Goal: Information Seeking & Learning: Learn about a topic

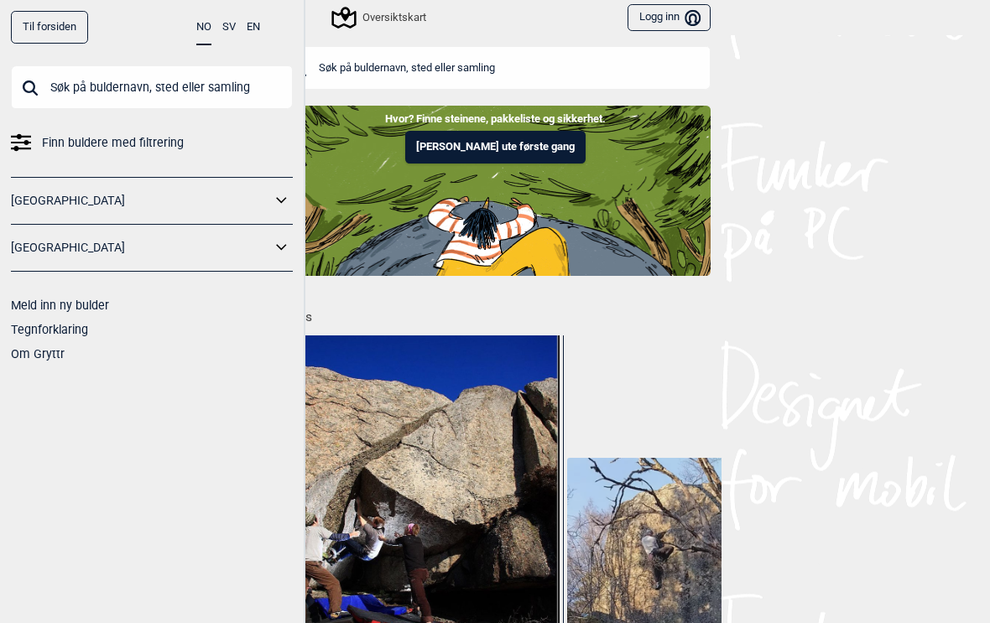
click at [392, 16] on div "Oversiktskart" at bounding box center [380, 18] width 92 height 20
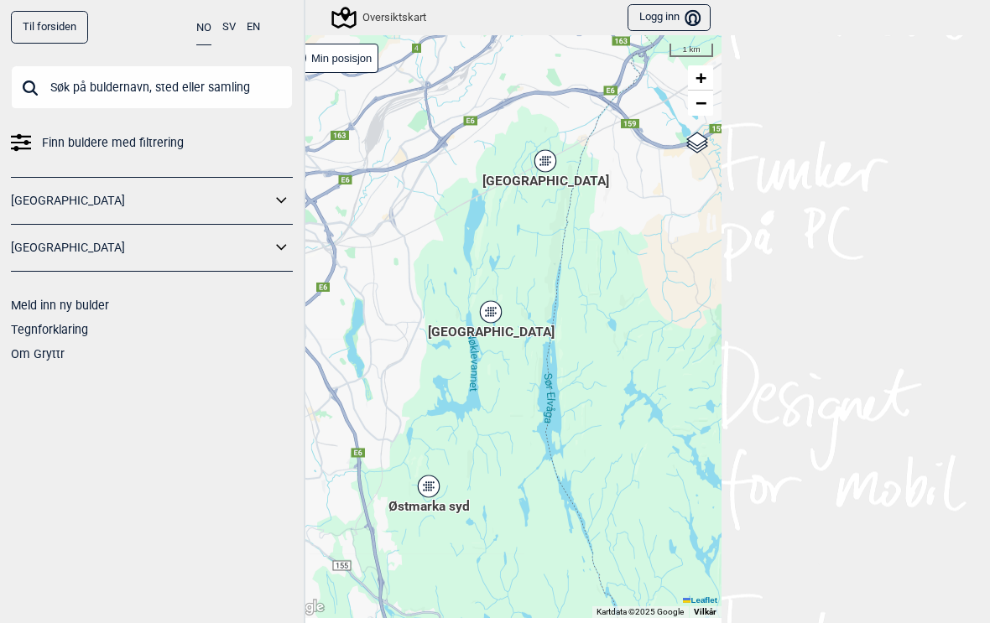
click at [486, 309] on div "[GEOGRAPHIC_DATA]" at bounding box center [491, 312] width 10 height 10
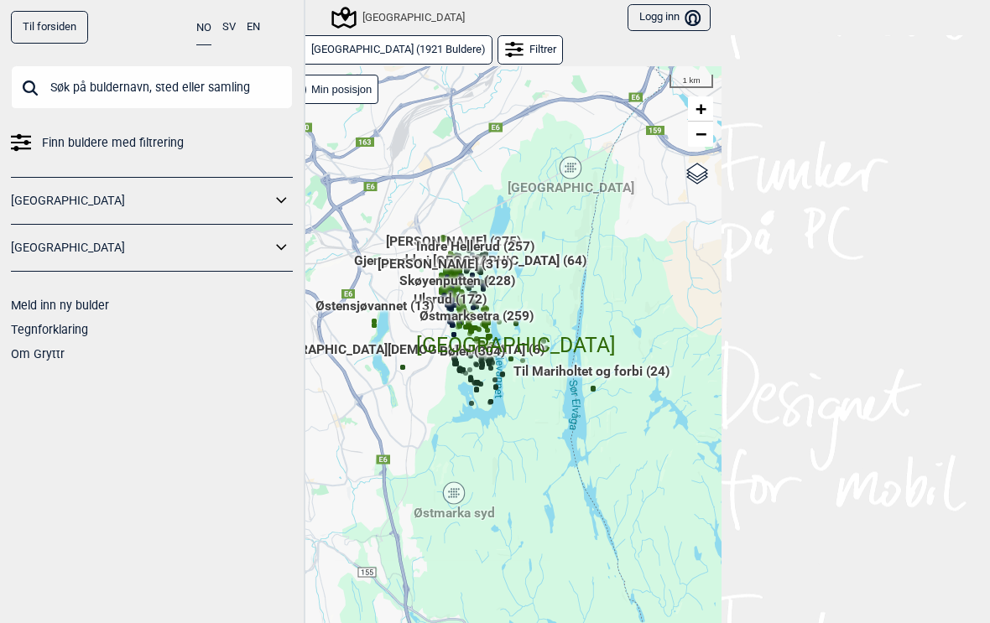
click at [453, 504] on span "Østmarka syd" at bounding box center [453, 504] width 81 height 0
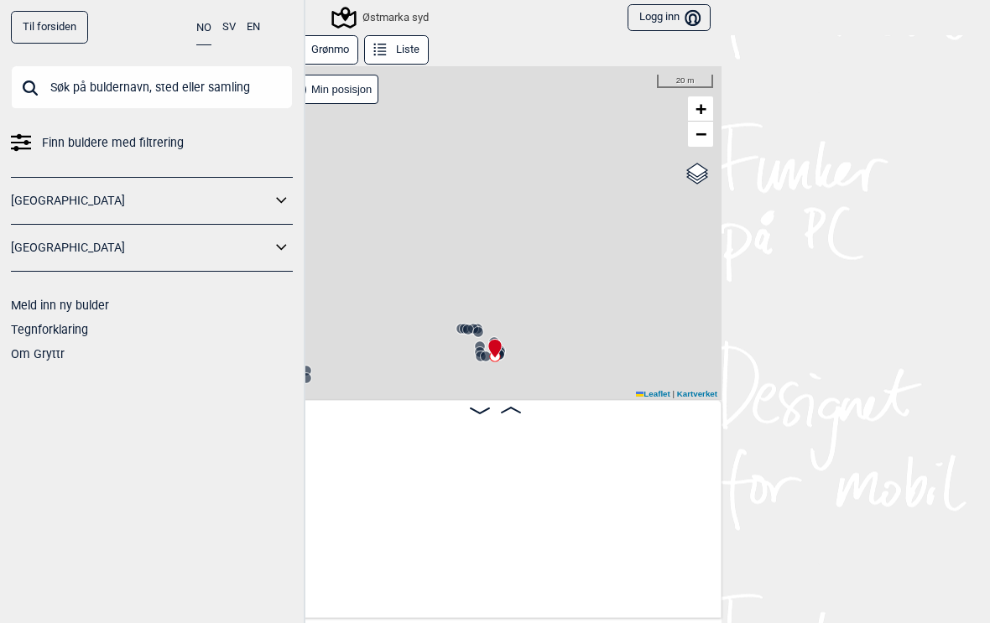
scroll to position [0, 2551]
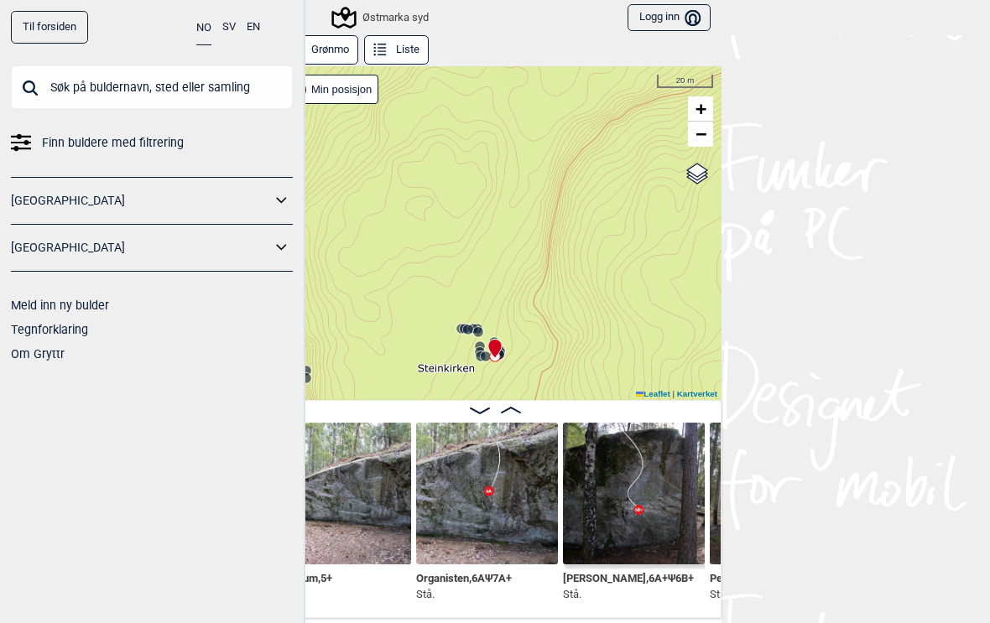
scroll to position [0, 2404]
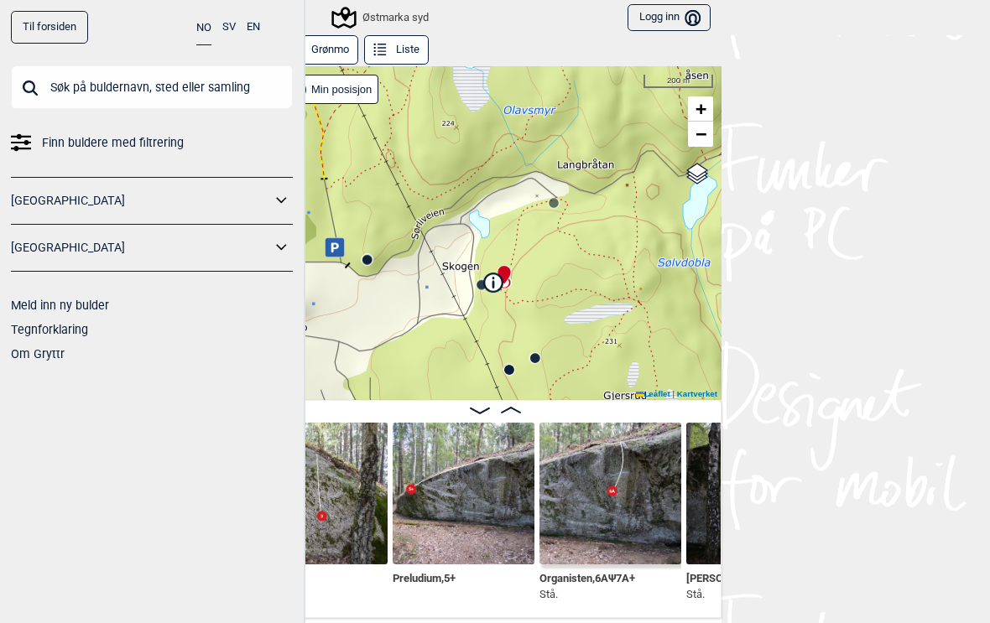
scroll to position [0, 2239]
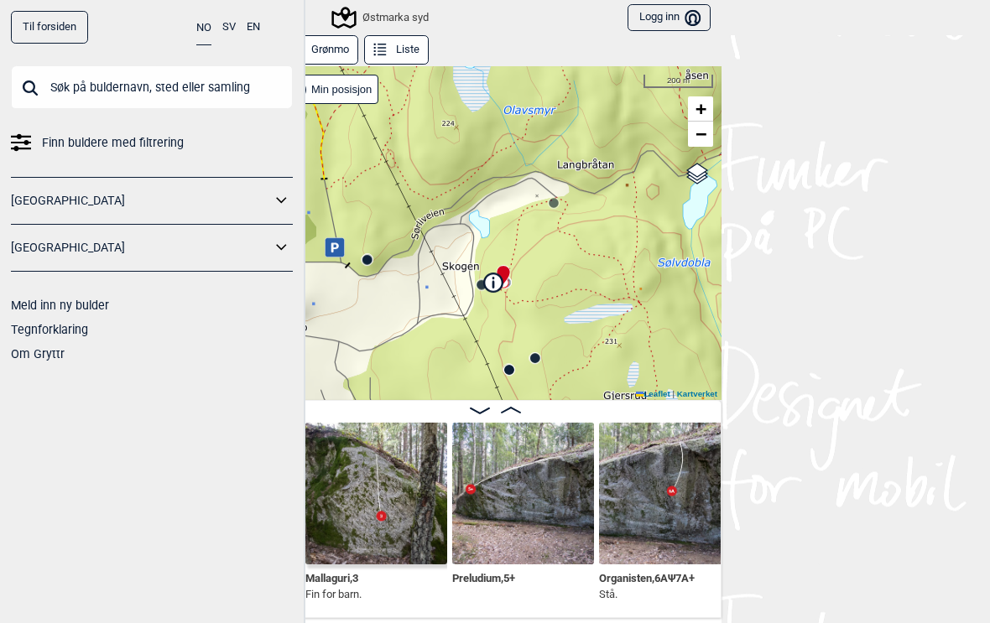
click at [535, 502] on img at bounding box center [523, 494] width 142 height 142
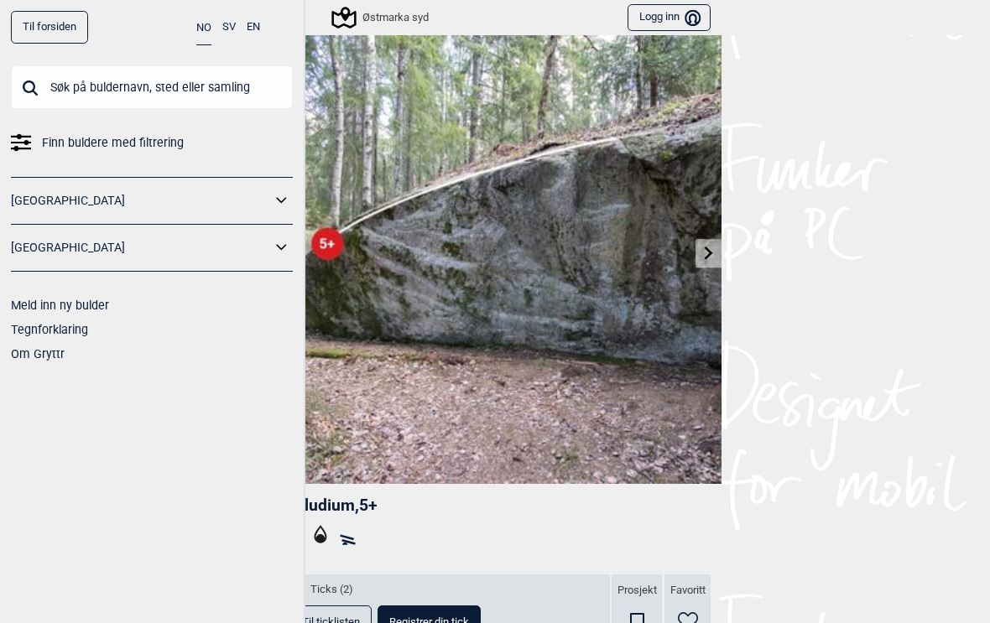
scroll to position [34, 0]
click at [698, 257] on link at bounding box center [708, 255] width 26 height 28
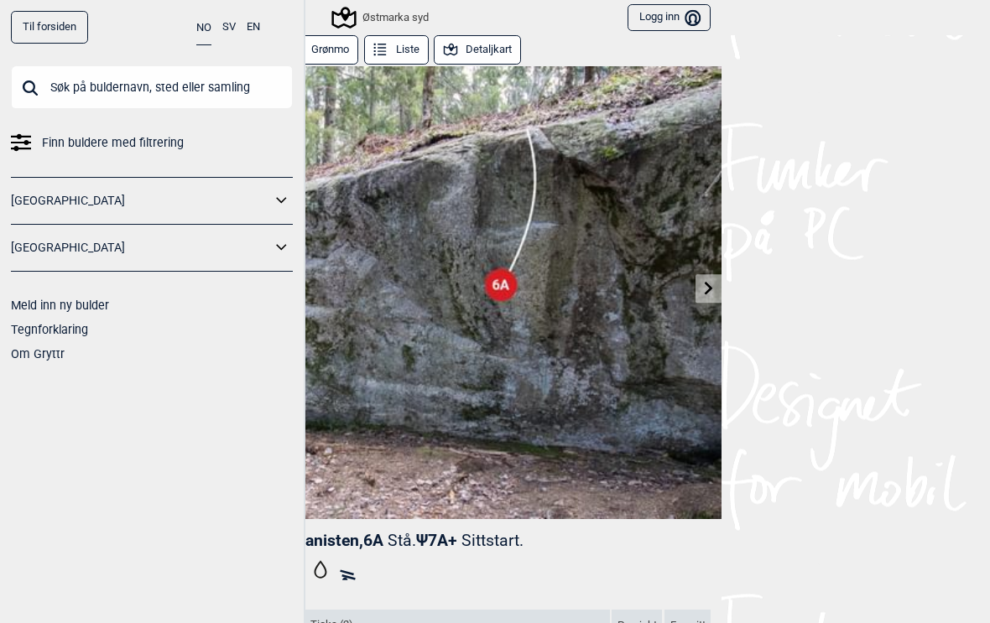
click at [704, 297] on link at bounding box center [708, 289] width 26 height 28
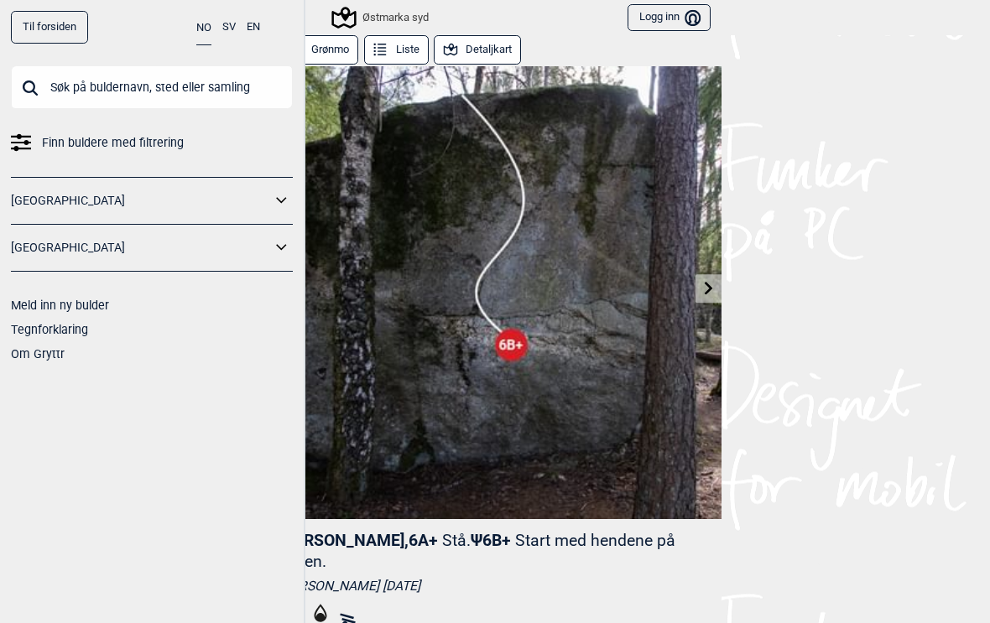
click at [705, 291] on icon at bounding box center [708, 287] width 13 height 13
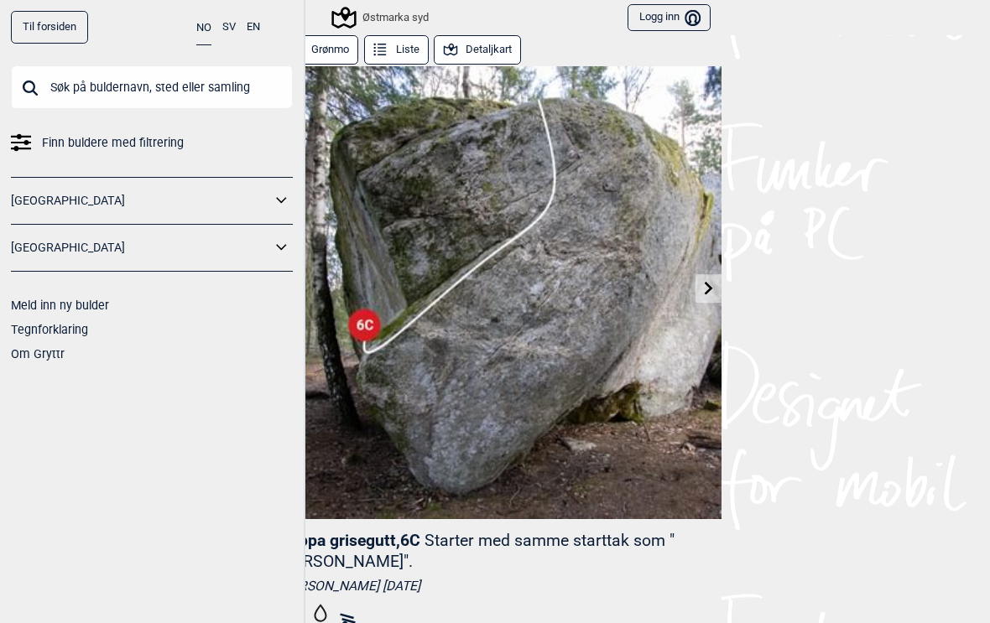
click at [702, 294] on icon at bounding box center [708, 287] width 13 height 13
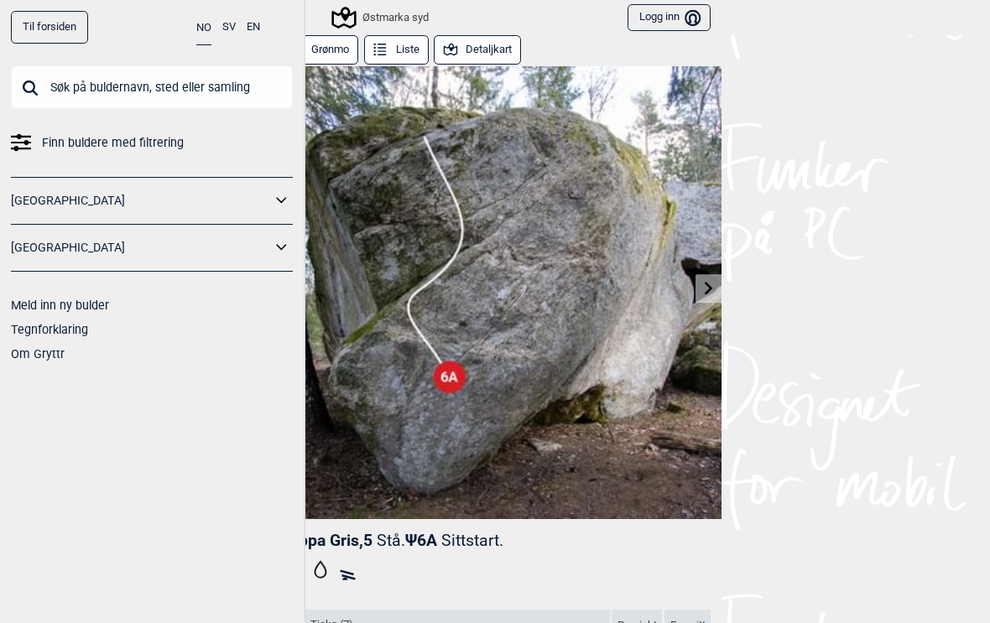
click at [712, 303] on img at bounding box center [494, 292] width 453 height 453
click at [704, 294] on link at bounding box center [708, 289] width 26 height 28
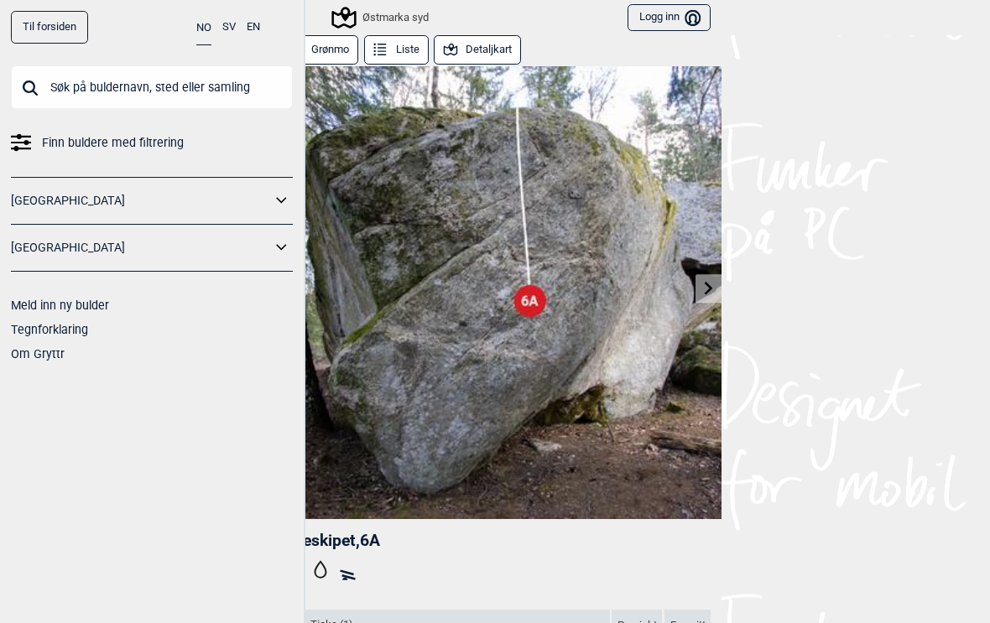
click at [705, 290] on icon at bounding box center [708, 287] width 13 height 13
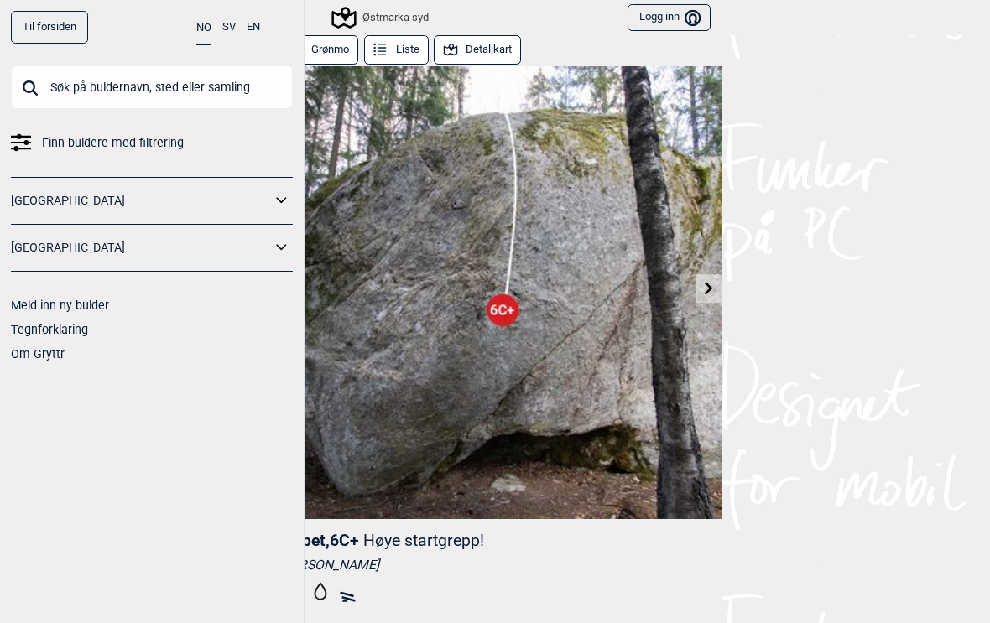
click at [700, 290] on link at bounding box center [708, 289] width 26 height 28
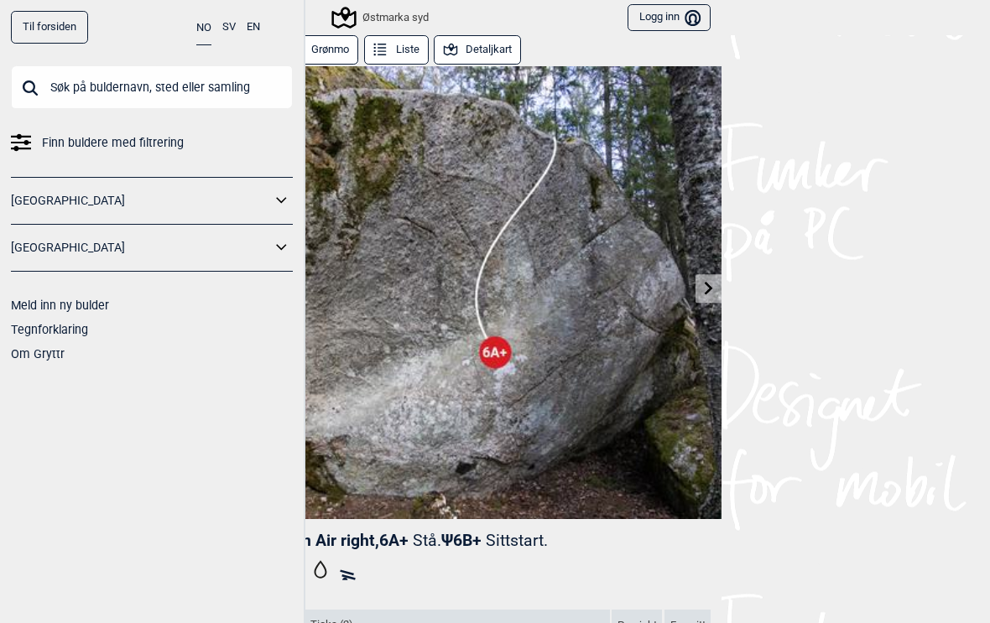
click at [709, 297] on link at bounding box center [708, 289] width 26 height 28
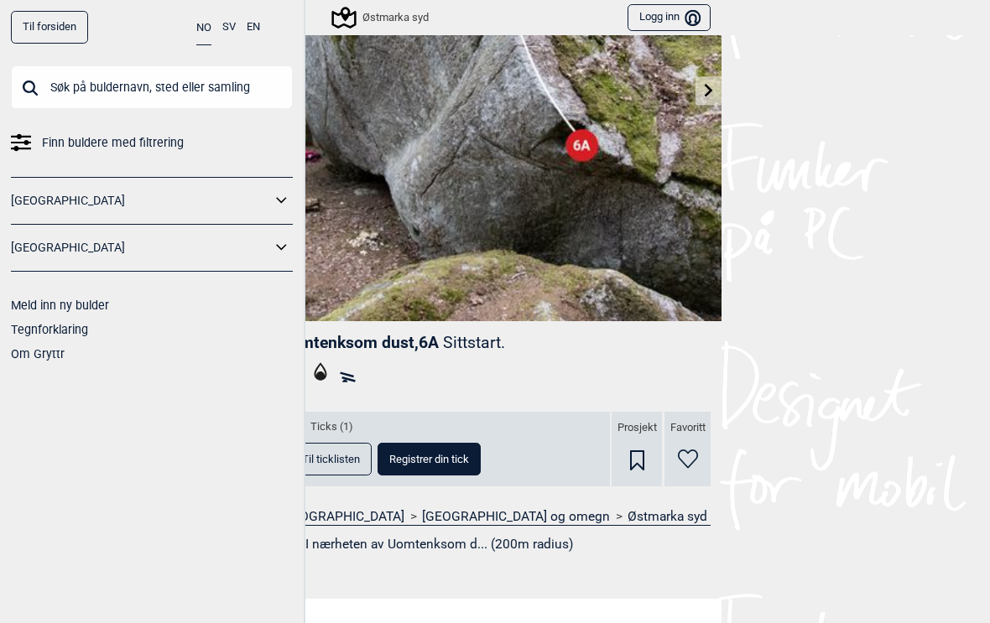
scroll to position [199, 0]
click at [313, 23] on div "Østmarka syd" at bounding box center [353, 17] width 149 height 29
click at [710, 91] on icon at bounding box center [708, 88] width 13 height 13
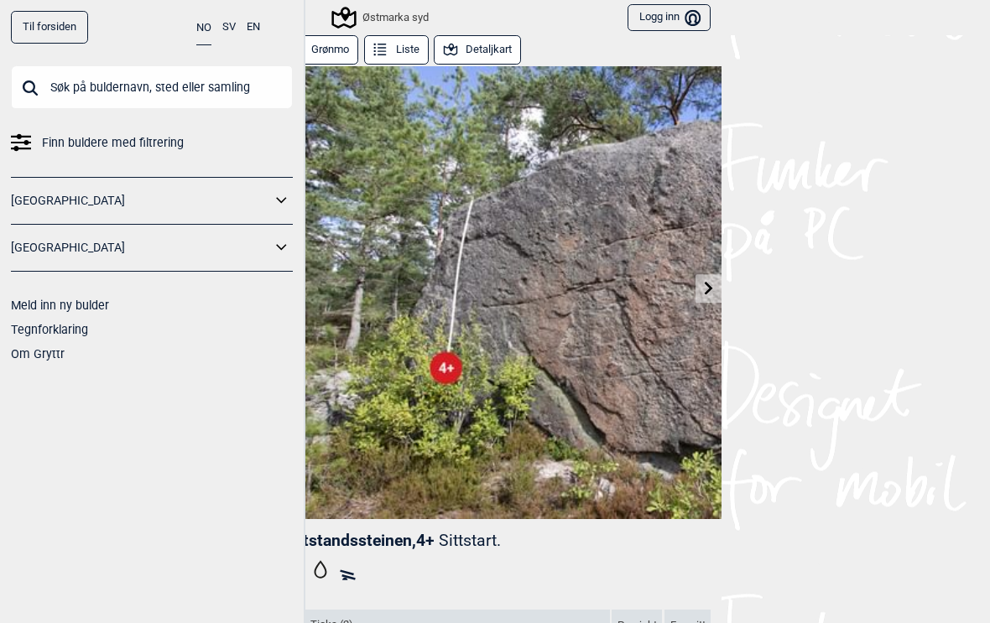
click at [717, 287] on link at bounding box center [708, 289] width 26 height 28
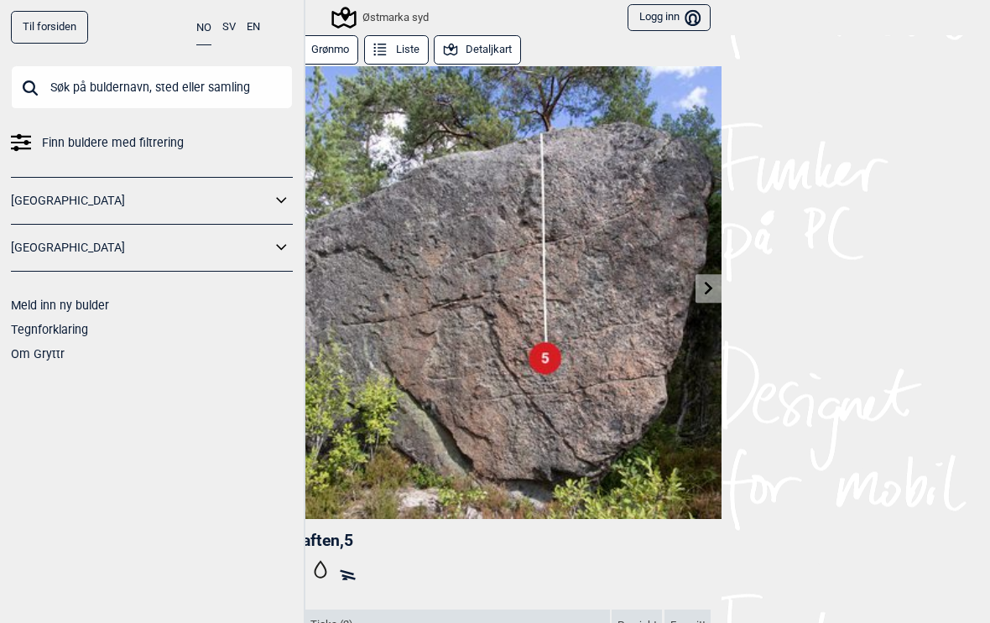
click at [710, 290] on icon at bounding box center [708, 287] width 13 height 13
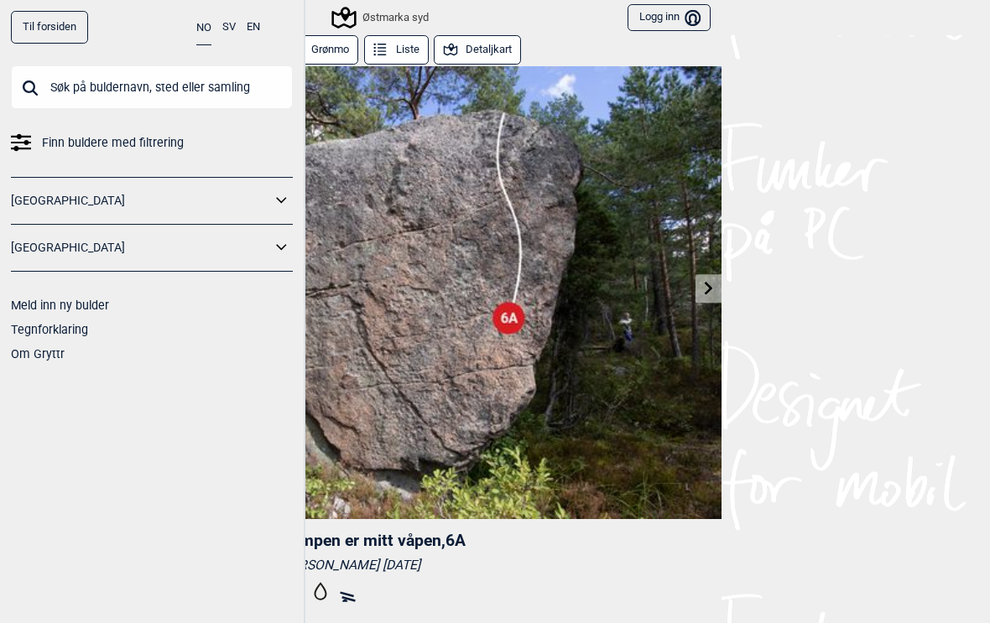
click at [718, 287] on link at bounding box center [708, 289] width 26 height 28
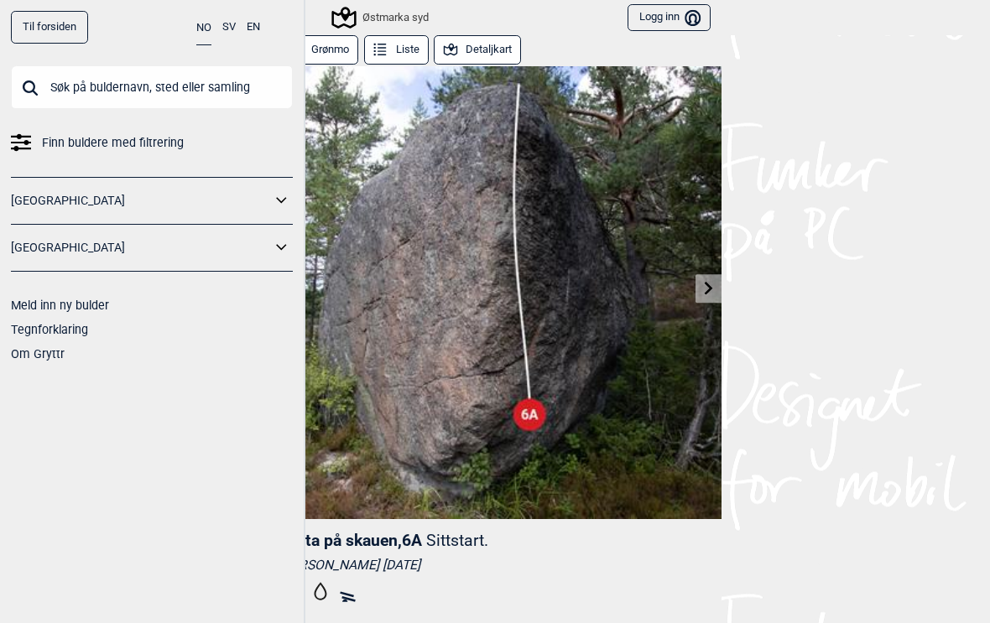
click at [714, 291] on icon at bounding box center [708, 287] width 13 height 13
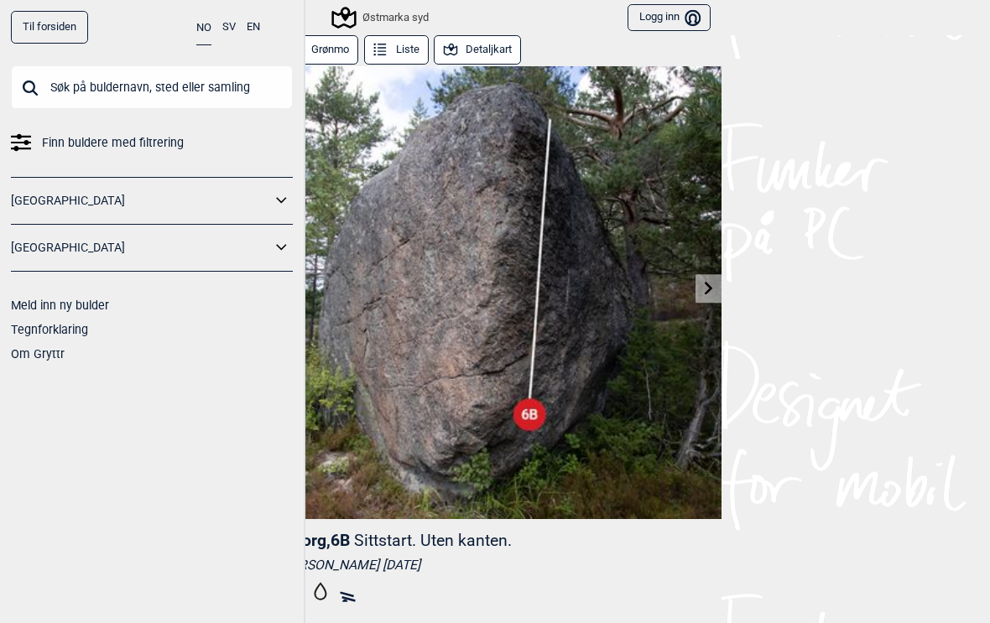
click at [708, 293] on icon at bounding box center [708, 287] width 13 height 13
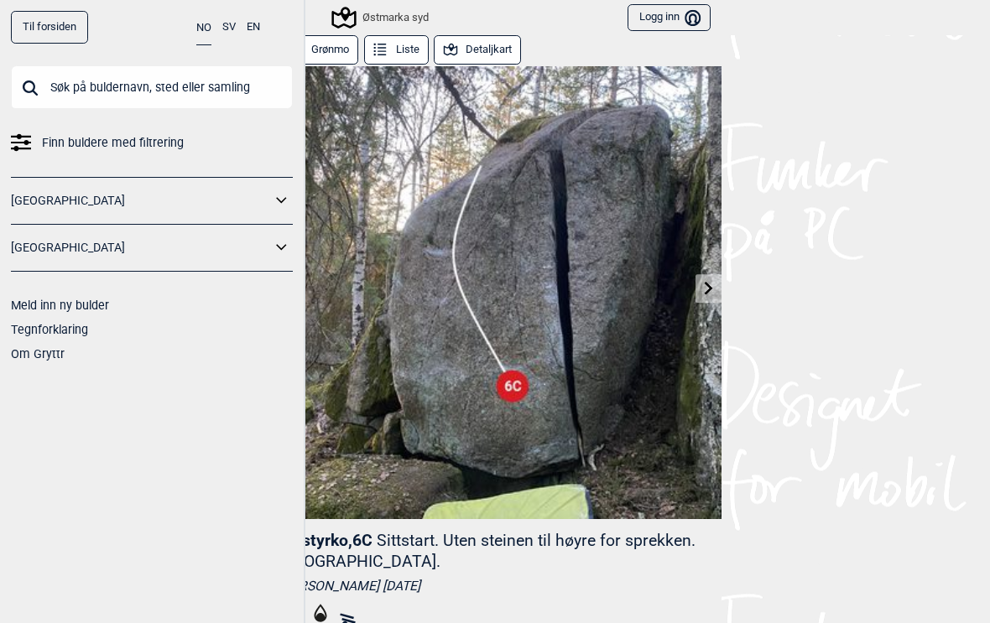
click at [703, 292] on icon at bounding box center [708, 287] width 13 height 13
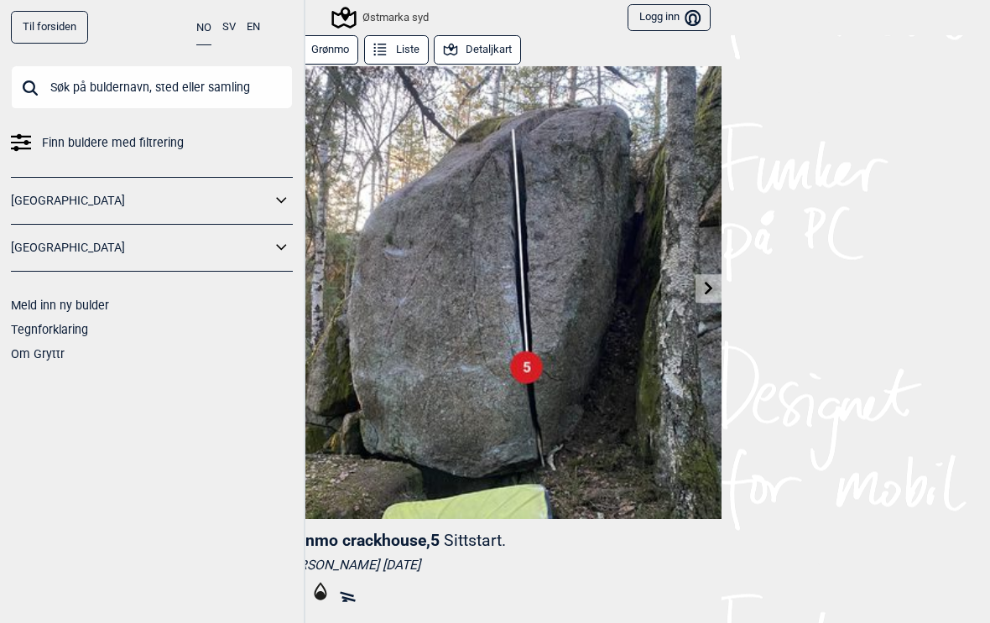
click at [715, 294] on link at bounding box center [708, 289] width 26 height 28
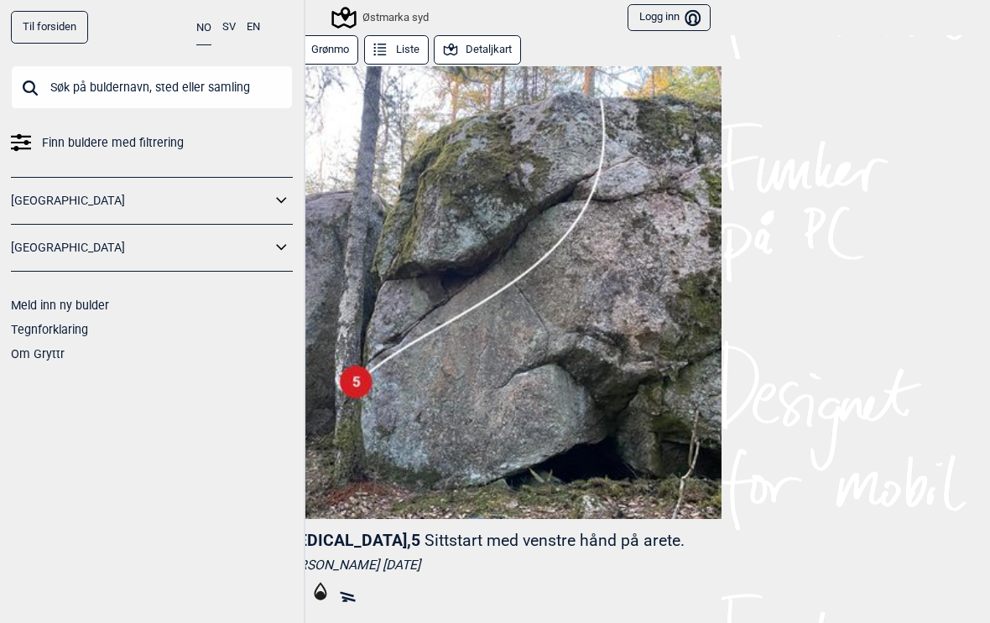
click at [808, 211] on div "Til forsiden NO SV EN Finn buldere med filtrering [GEOGRAPHIC_DATA] [GEOGRAPHIC…" at bounding box center [495, 311] width 990 height 623
click at [356, 17] on icon at bounding box center [343, 18] width 32 height 32
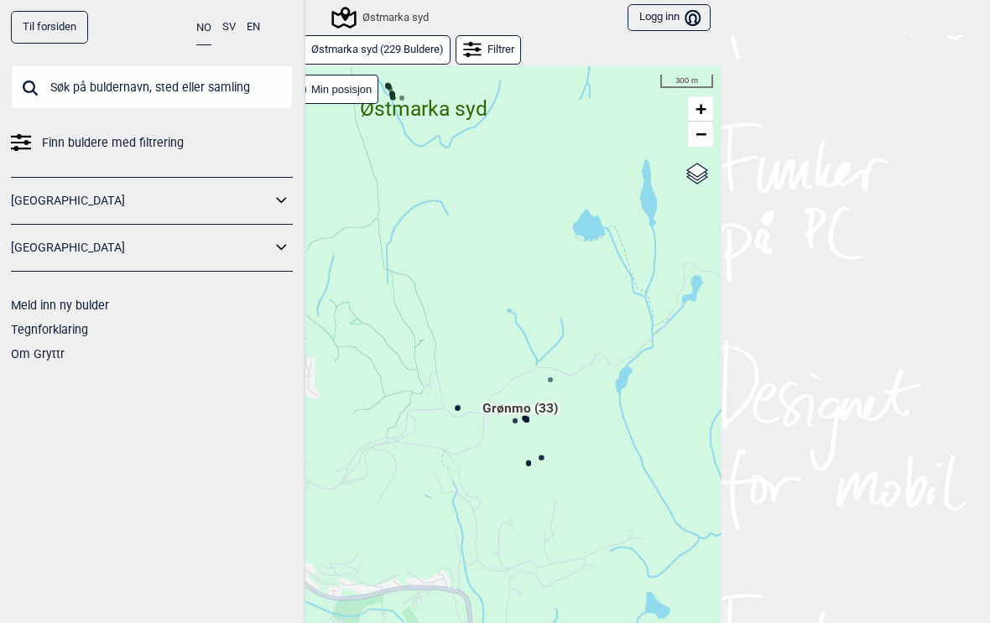
click at [460, 411] on icon at bounding box center [458, 408] width 8 height 8
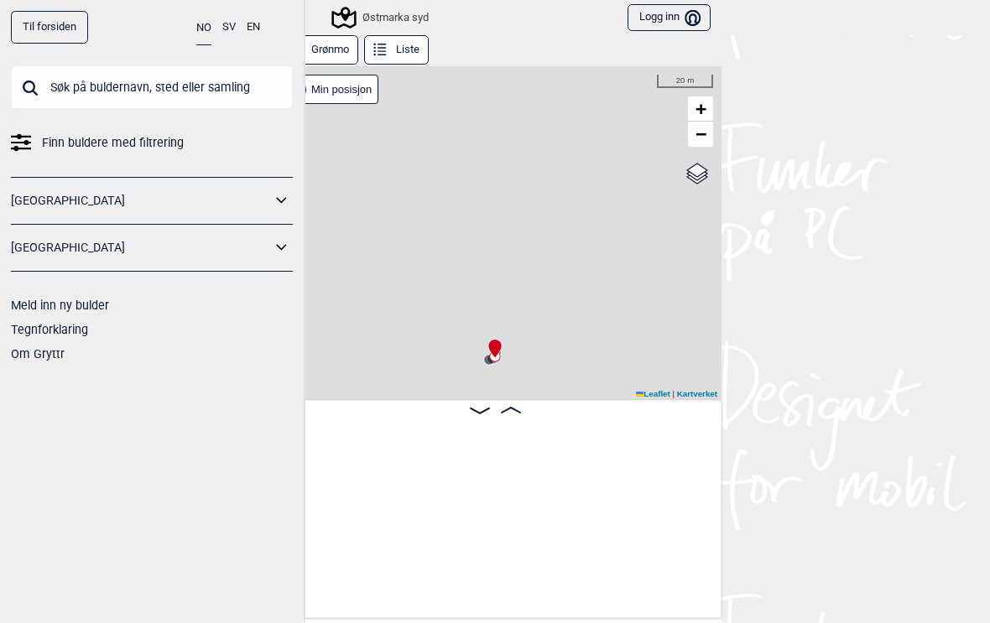
scroll to position [0, 425]
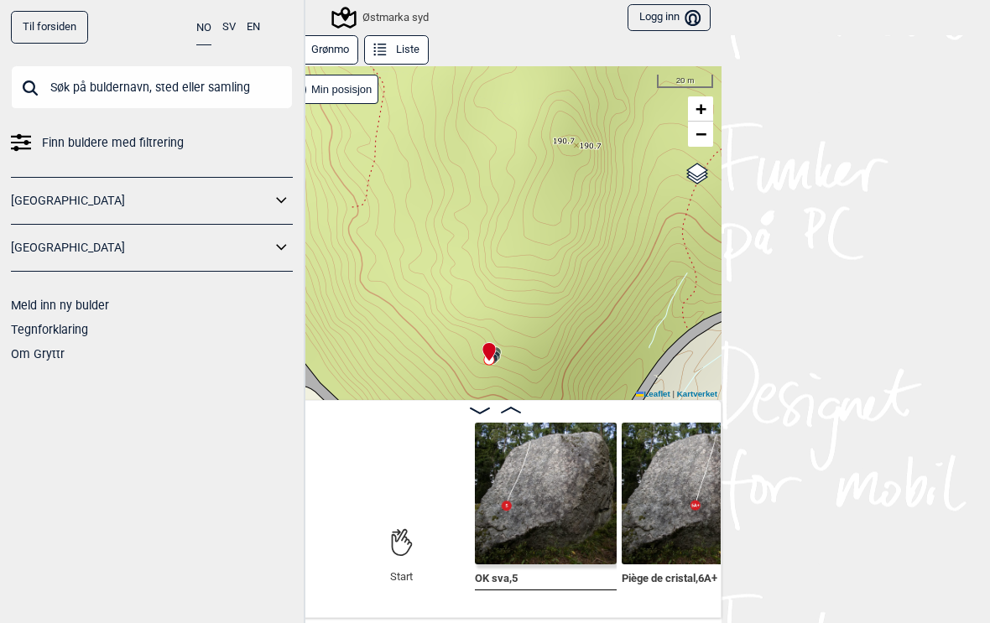
scroll to position [0, 79]
click at [553, 491] on img at bounding box center [547, 494] width 142 height 142
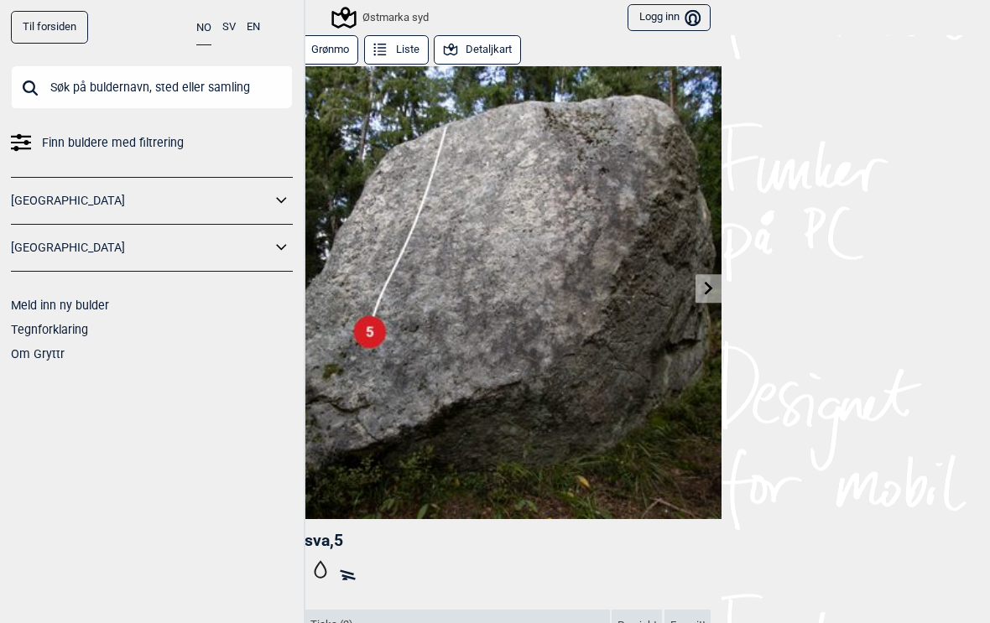
click at [708, 304] on img at bounding box center [494, 292] width 453 height 453
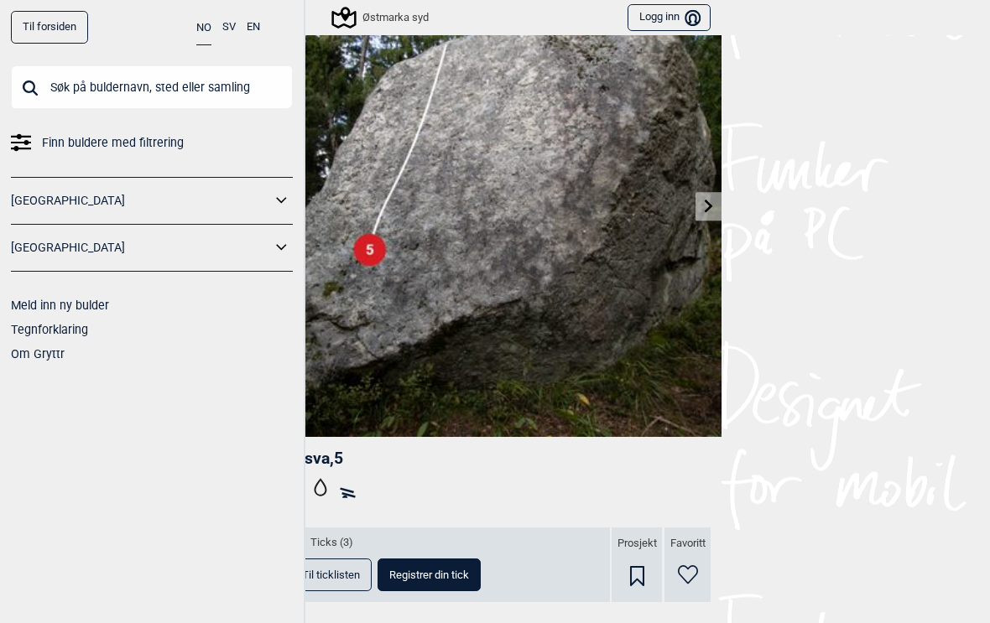
scroll to position [87, 0]
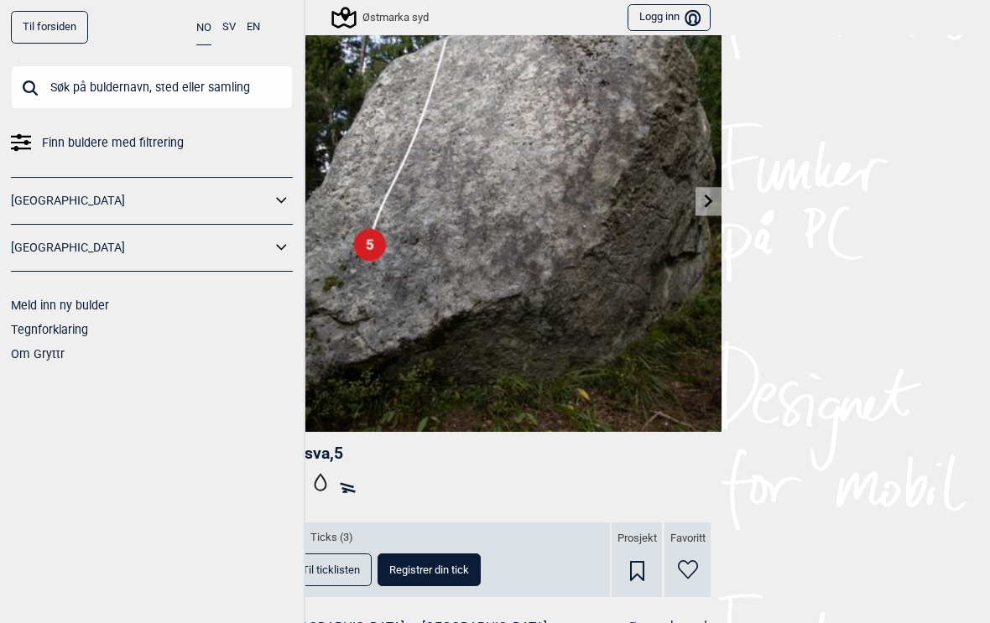
click at [709, 222] on img at bounding box center [494, 205] width 453 height 453
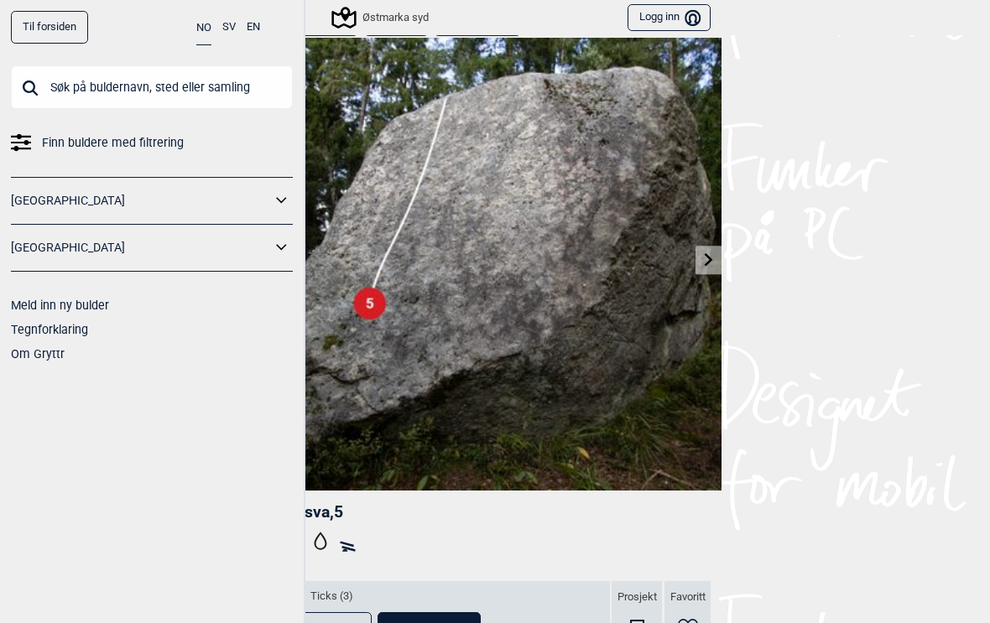
scroll to position [4, 0]
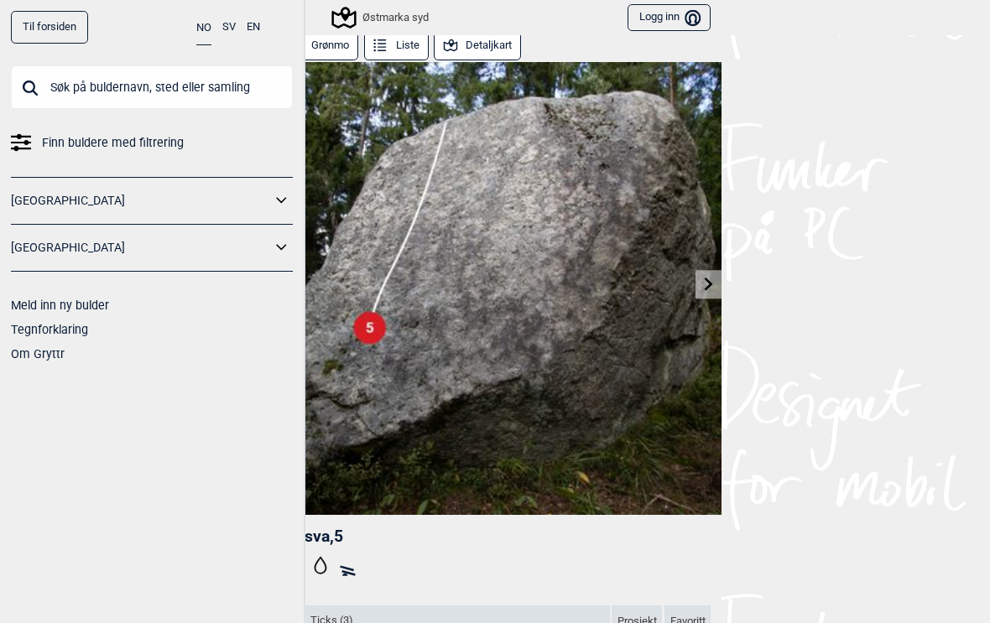
click at [710, 289] on icon at bounding box center [708, 283] width 13 height 13
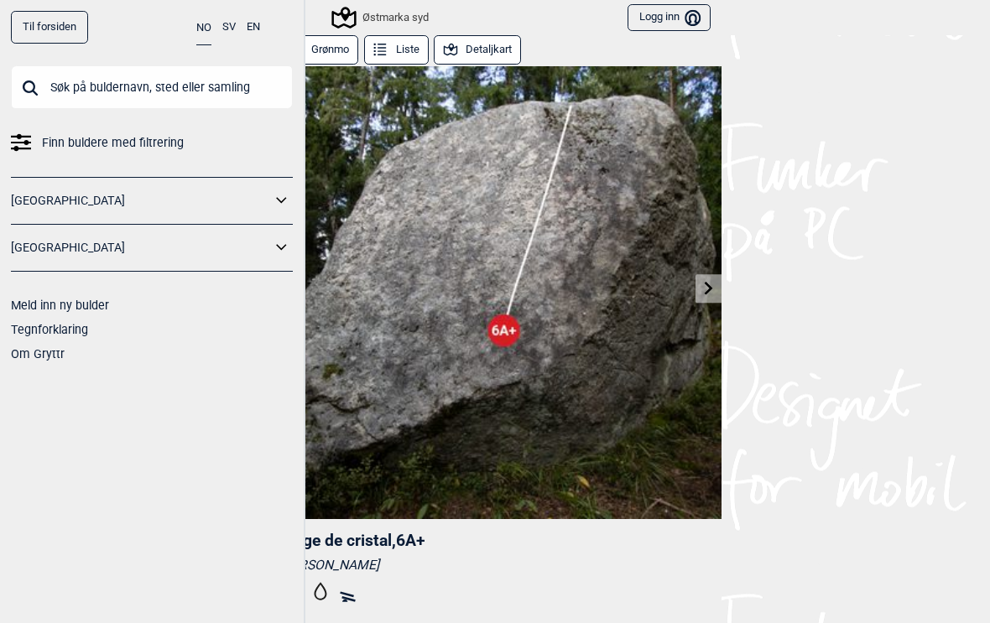
scroll to position [-1, 0]
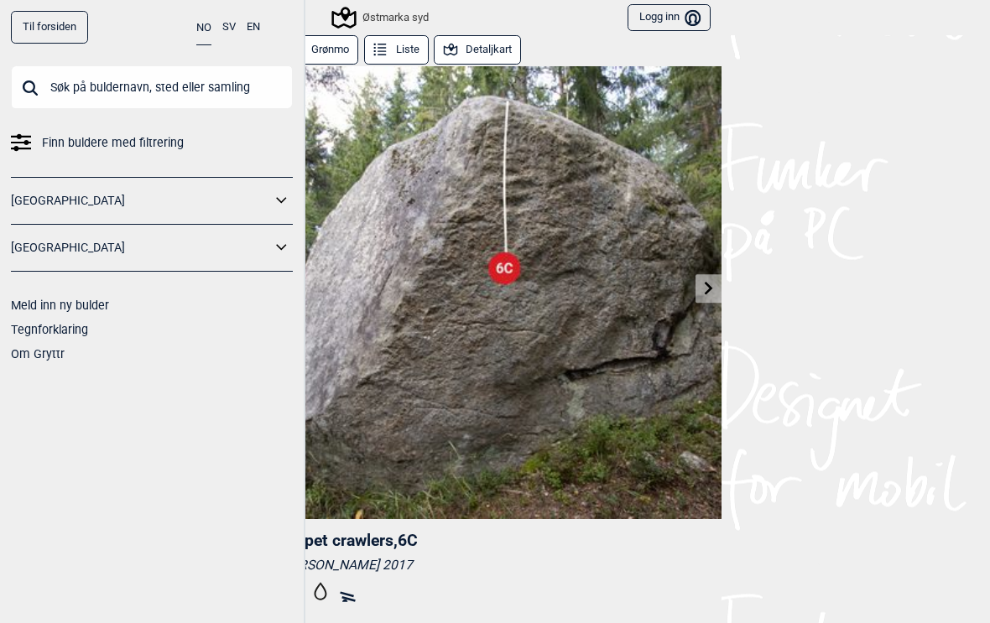
scroll to position [-3, 0]
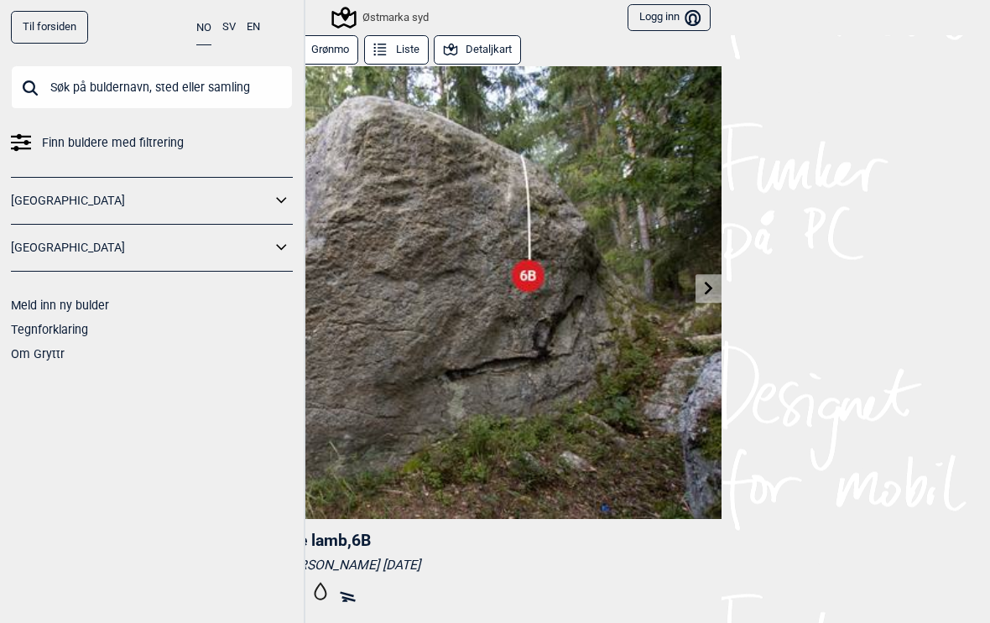
click at [705, 301] on link at bounding box center [708, 289] width 26 height 28
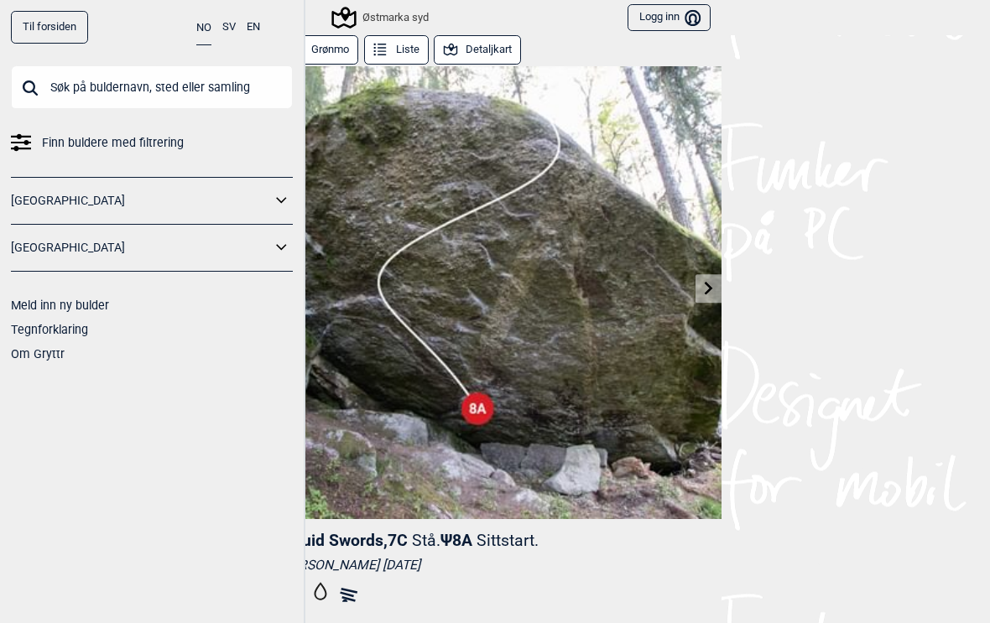
click at [702, 293] on icon at bounding box center [708, 287] width 13 height 13
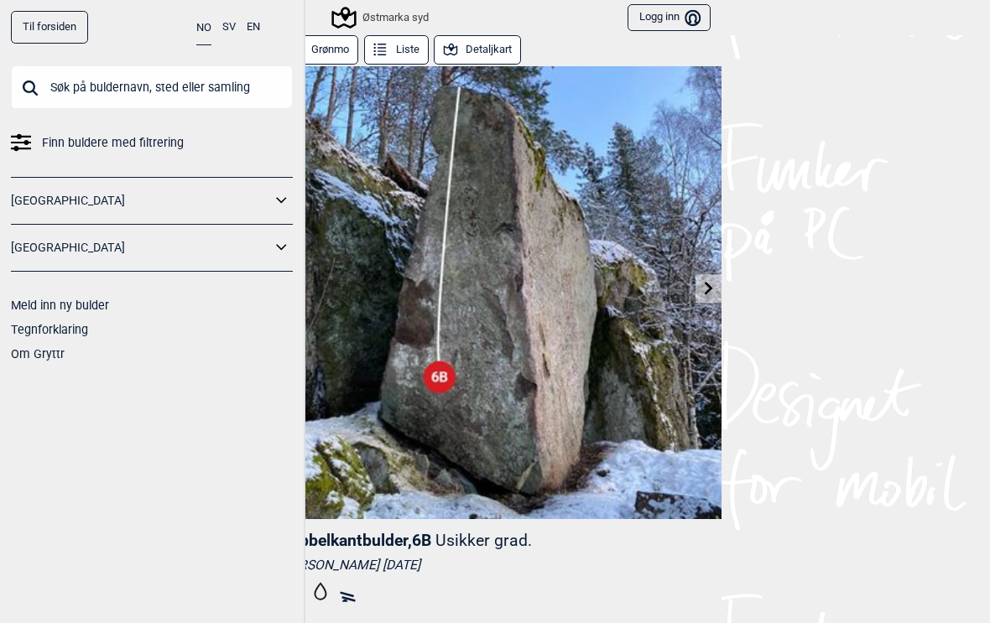
click at [710, 300] on link at bounding box center [708, 289] width 26 height 28
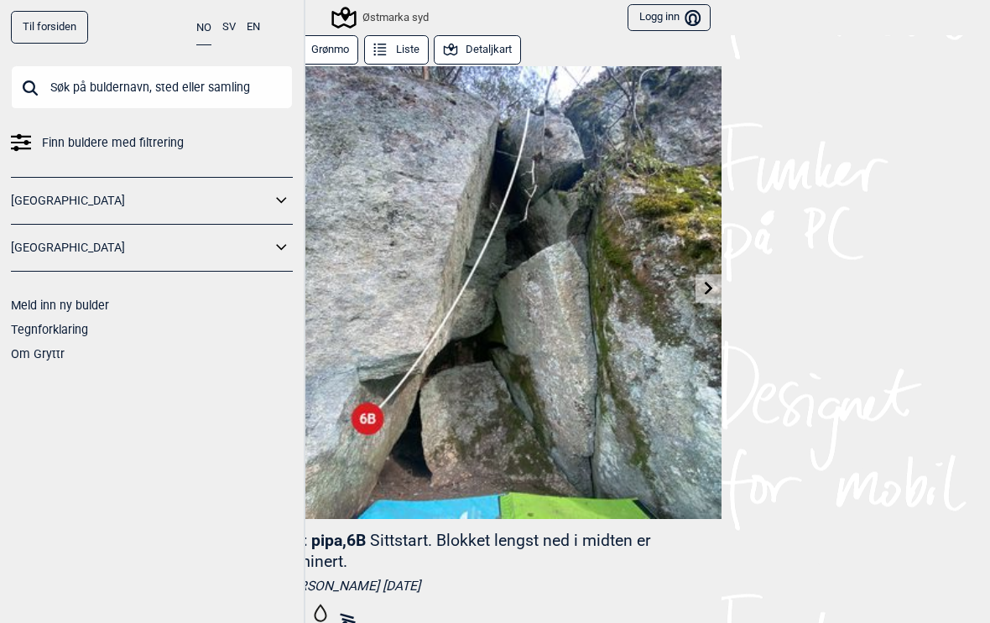
click at [713, 292] on icon at bounding box center [708, 287] width 13 height 13
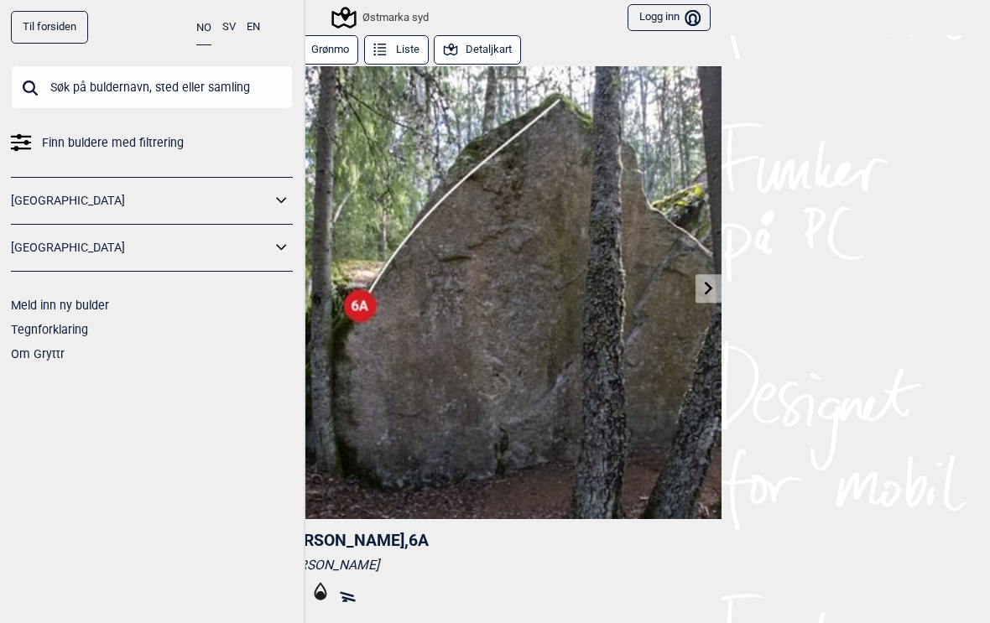
click at [706, 288] on icon at bounding box center [708, 287] width 13 height 13
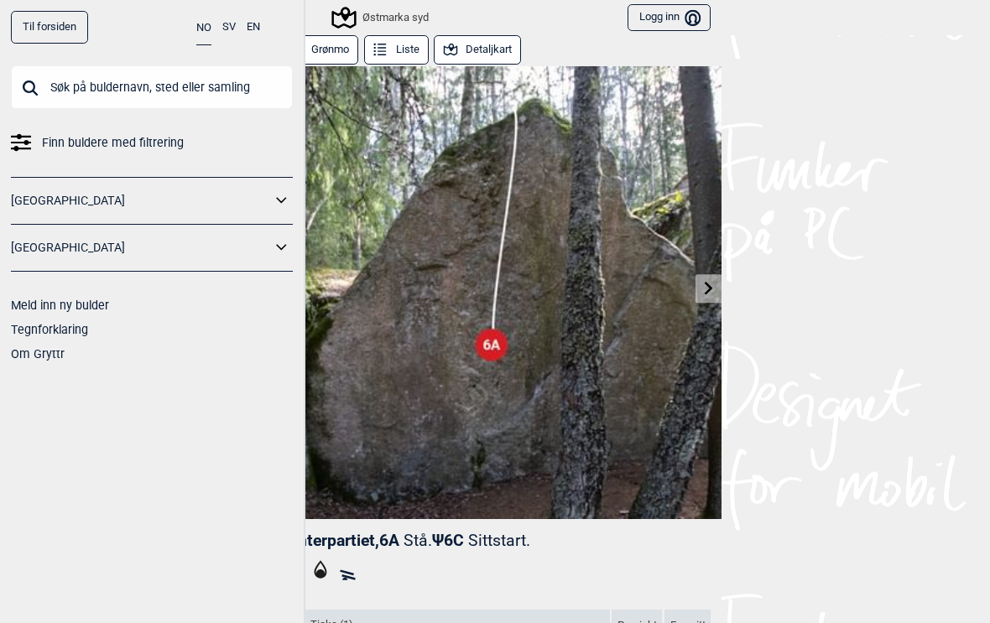
click at [842, 263] on div "Til forsiden NO SV EN Finn buldere med filtrering Norge Sverige Meld inn ny bul…" at bounding box center [495, 311] width 990 height 623
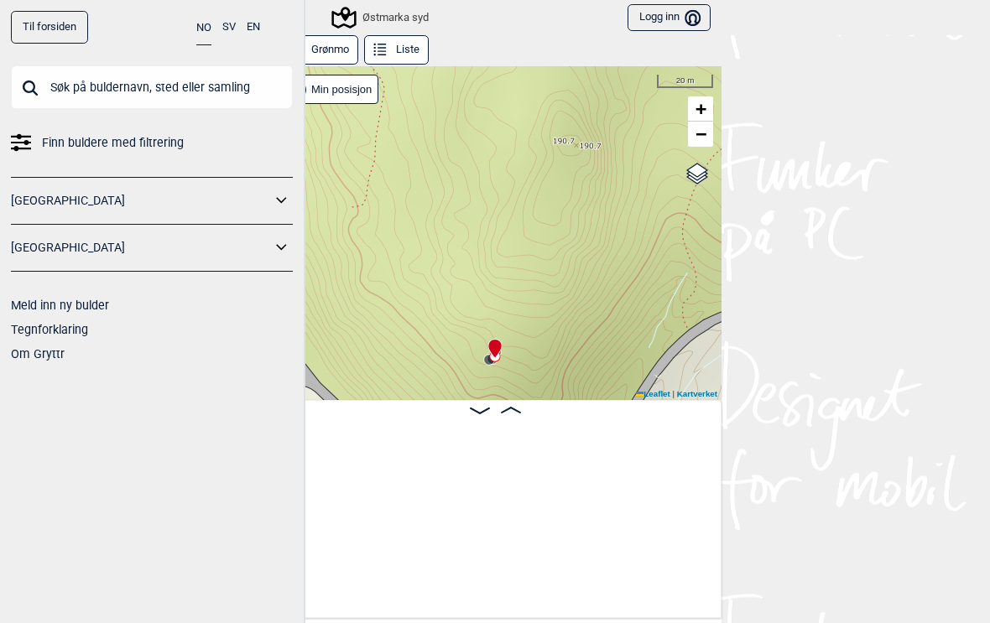
scroll to position [0, 425]
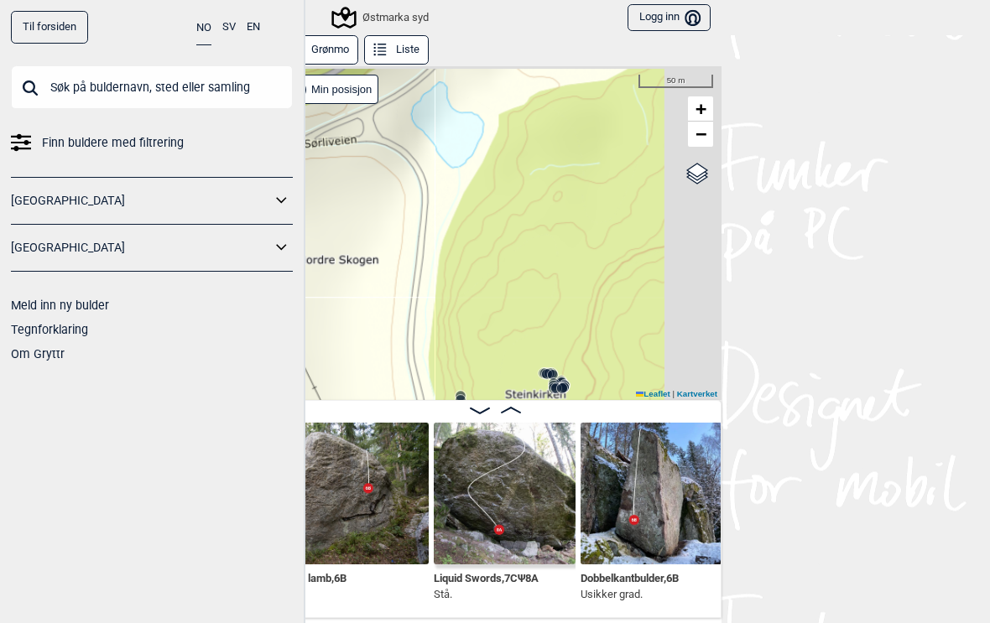
scroll to position [0, 700]
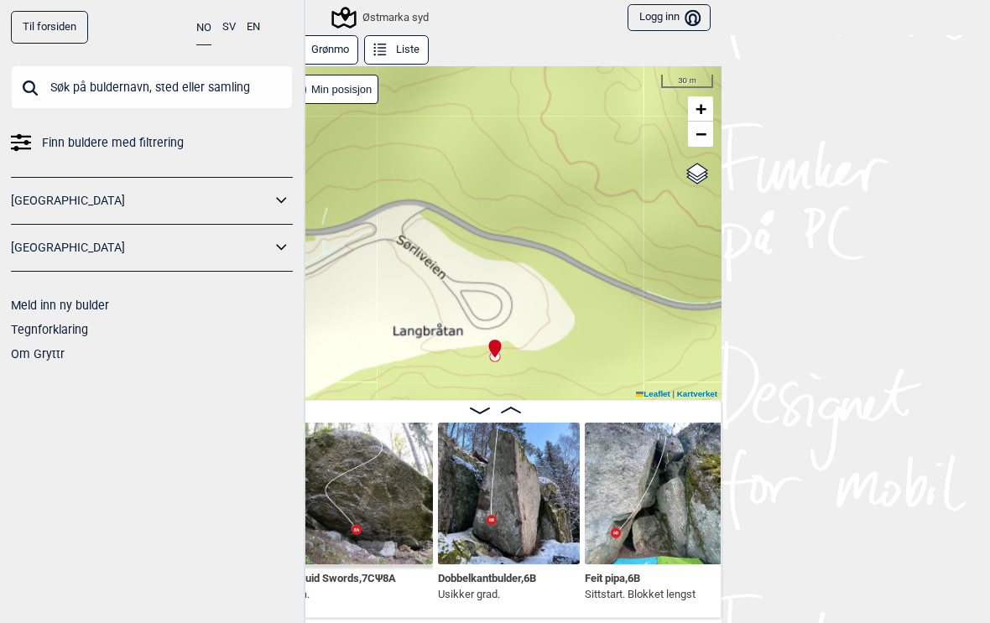
scroll to position [0, 863]
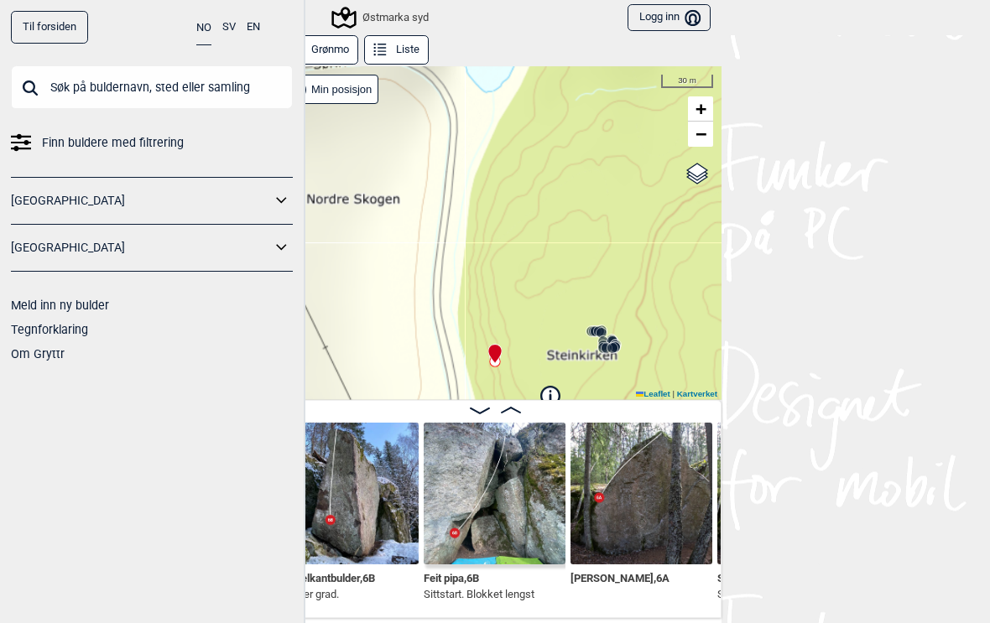
scroll to position [0, 1015]
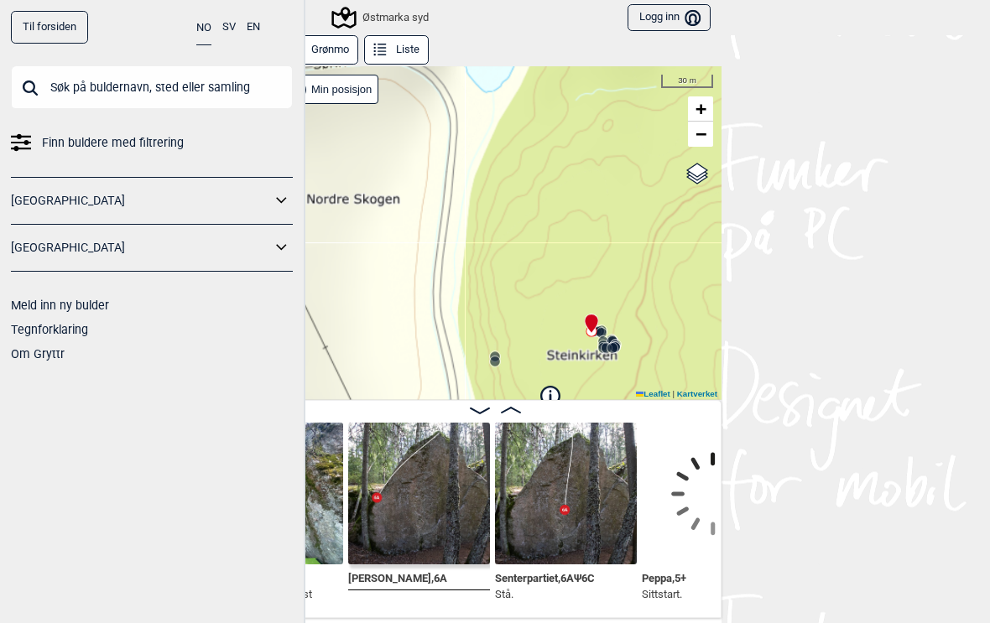
scroll to position [0, 1250]
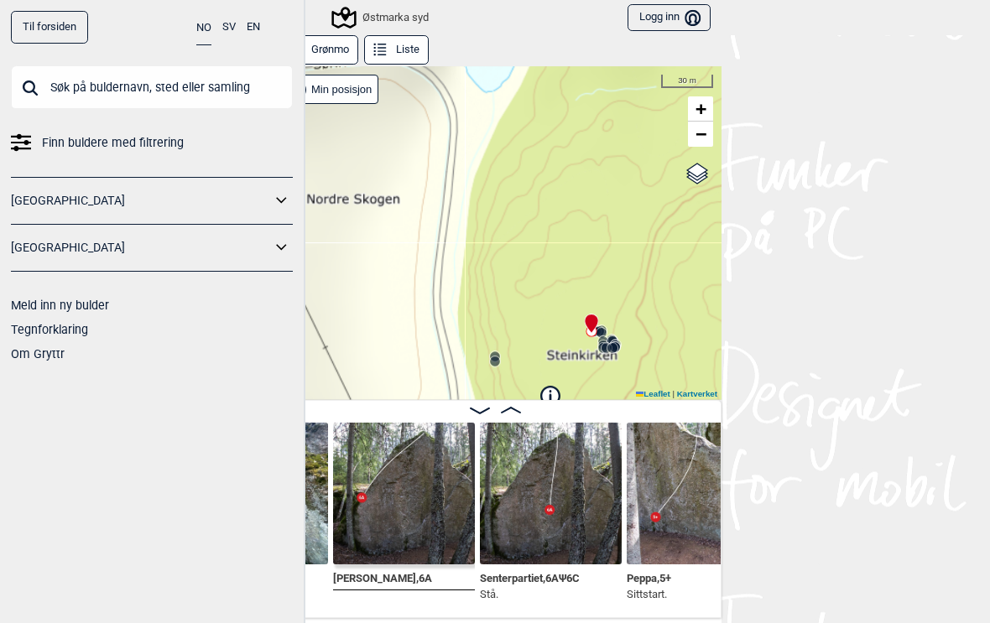
click at [432, 503] on img at bounding box center [404, 494] width 142 height 142
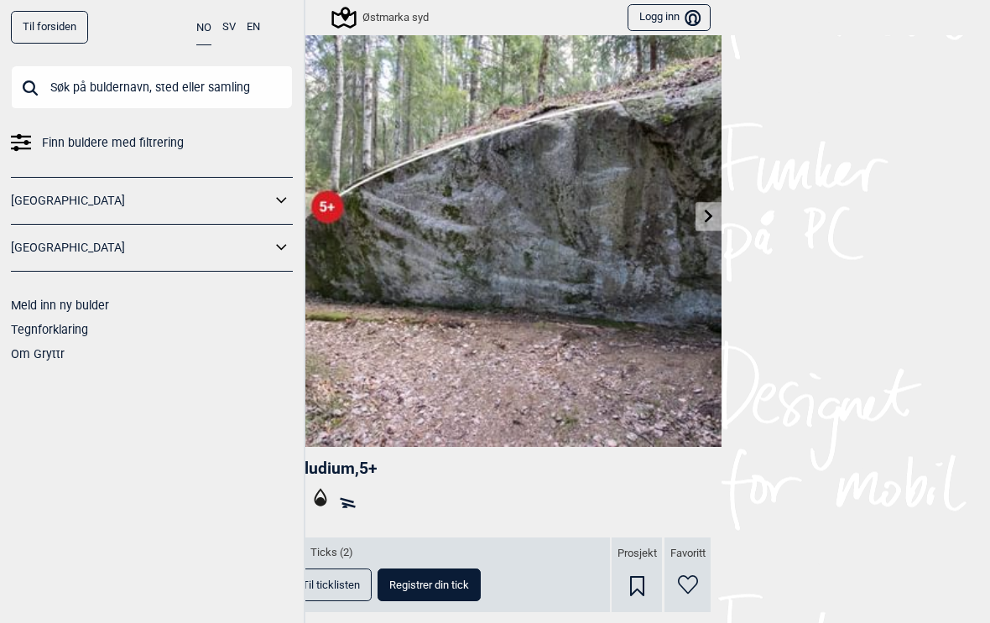
scroll to position [17, 0]
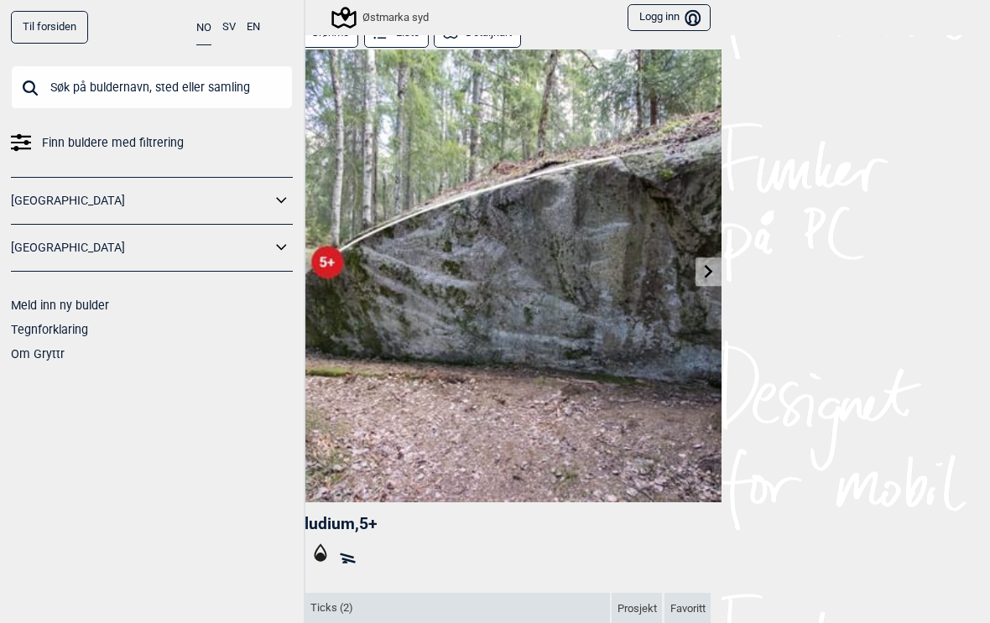
click at [699, 284] on link at bounding box center [708, 272] width 26 height 28
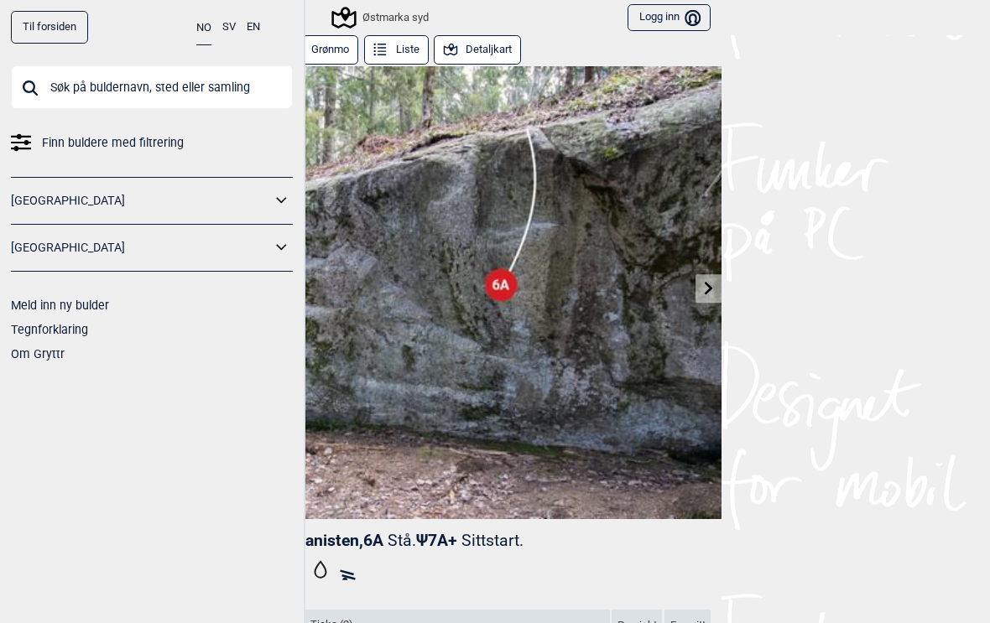
click at [699, 294] on link at bounding box center [708, 289] width 26 height 28
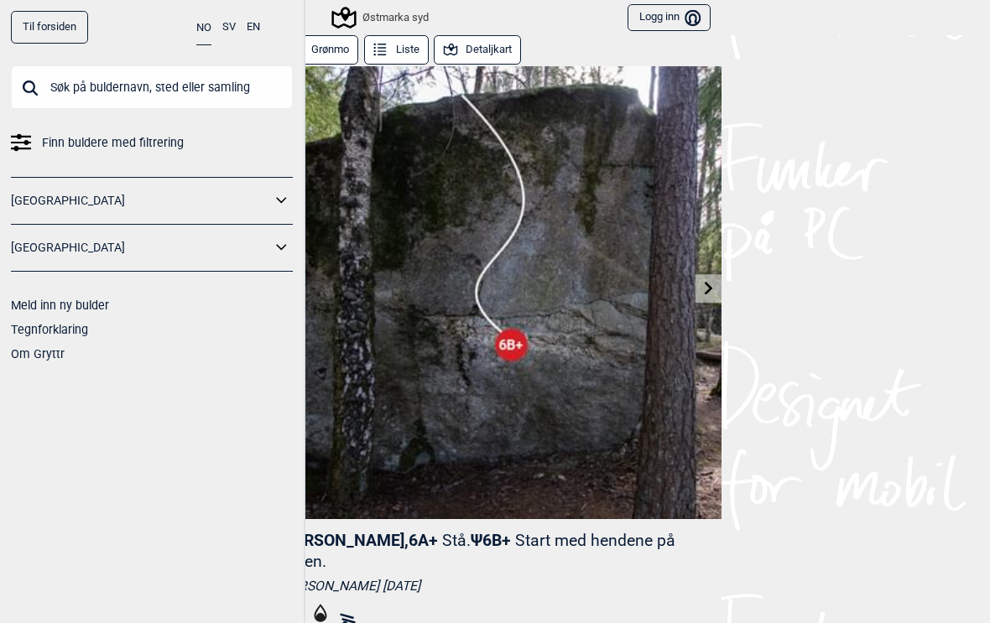
click at [689, 317] on img at bounding box center [494, 292] width 453 height 453
click at [705, 304] on img at bounding box center [494, 292] width 453 height 453
click at [709, 300] on link at bounding box center [708, 289] width 26 height 28
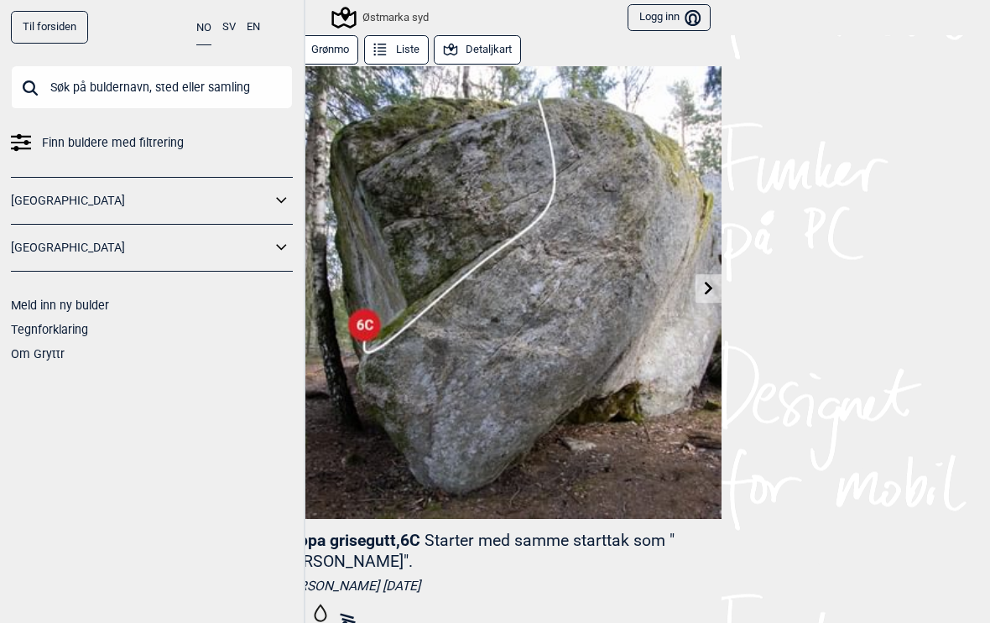
click at [712, 297] on link at bounding box center [708, 289] width 26 height 28
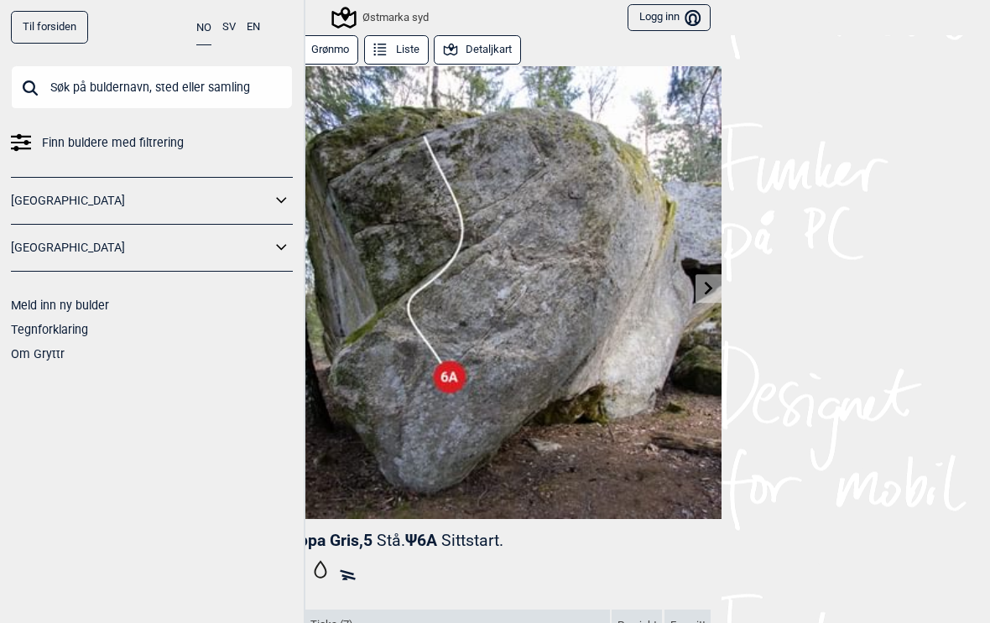
click at [714, 298] on link at bounding box center [708, 289] width 26 height 28
click at [388, 26] on div "Østmarka syd" at bounding box center [381, 18] width 95 height 20
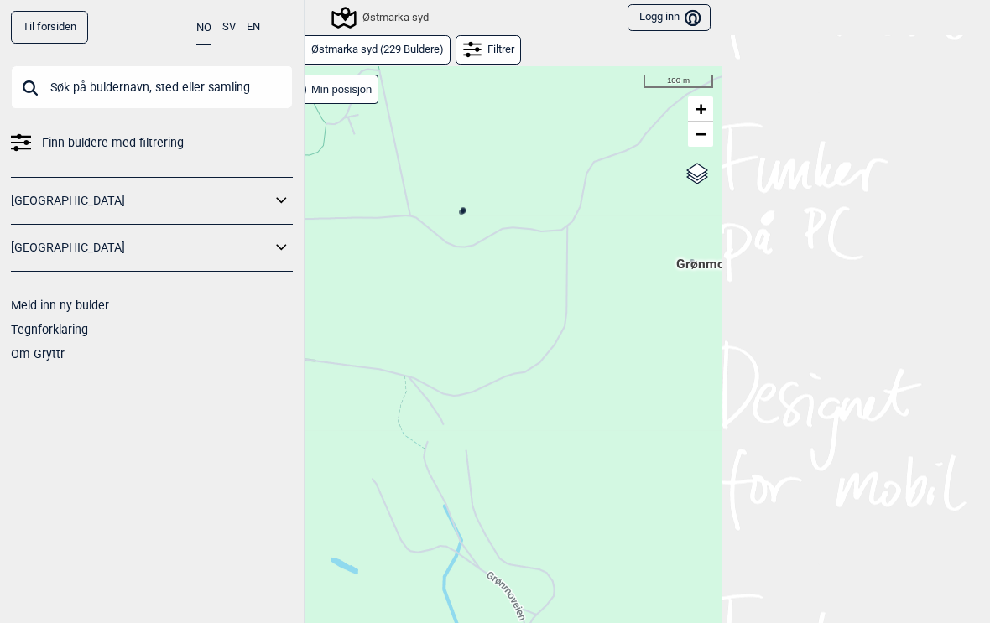
click at [465, 216] on div at bounding box center [461, 212] width 8 height 8
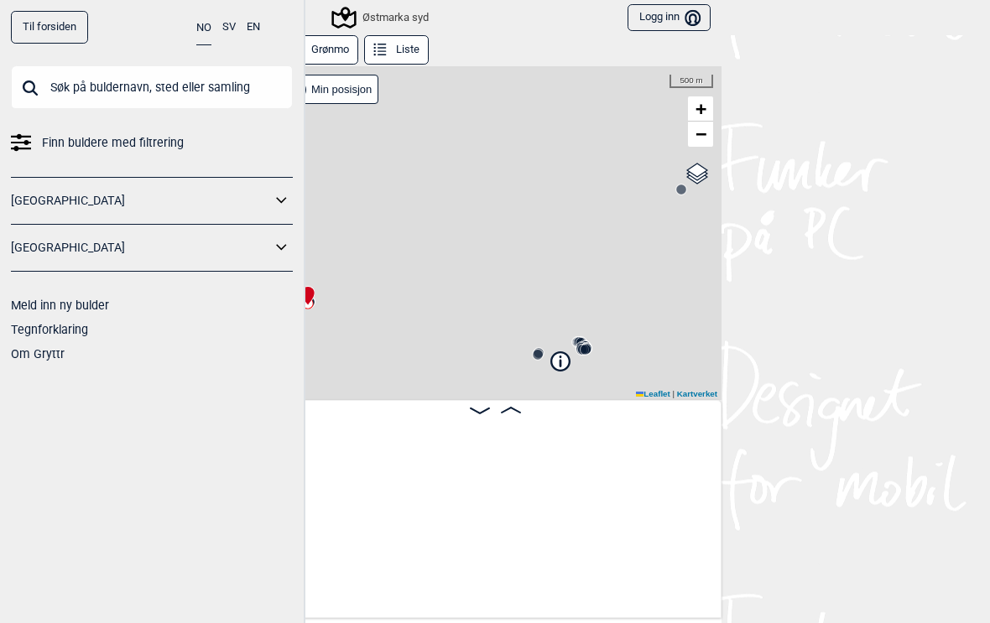
scroll to position [0, 132]
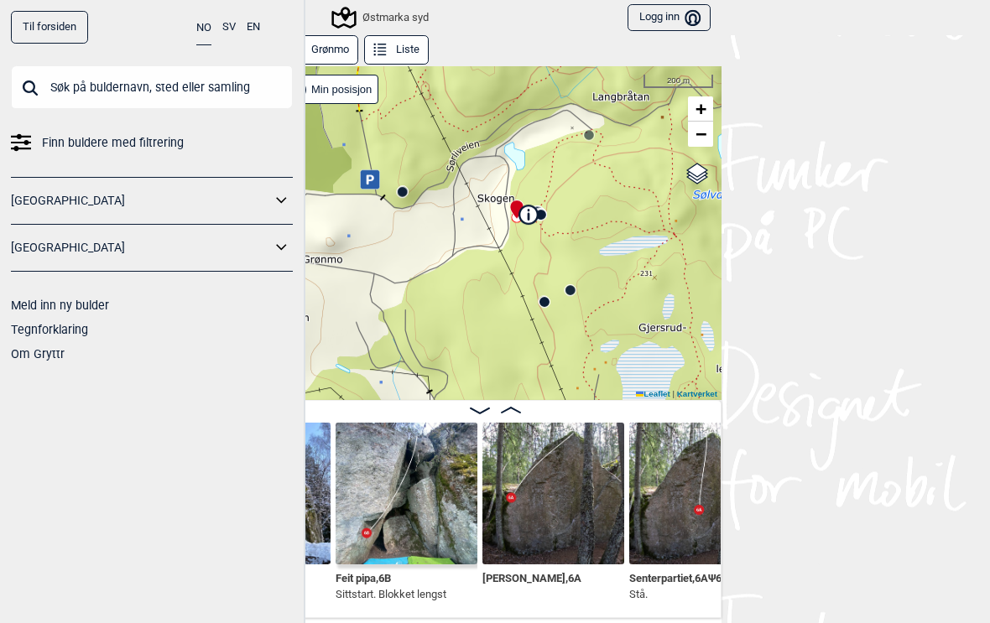
scroll to position [0, 1103]
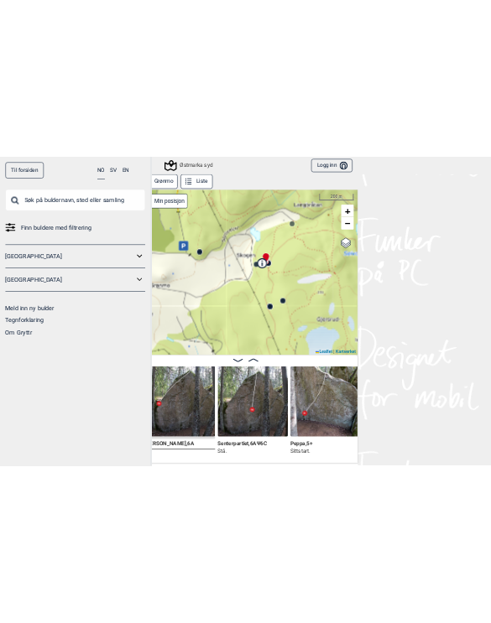
scroll to position [0, 1294]
